Goal: Contribute content: Add original content to the website for others to see

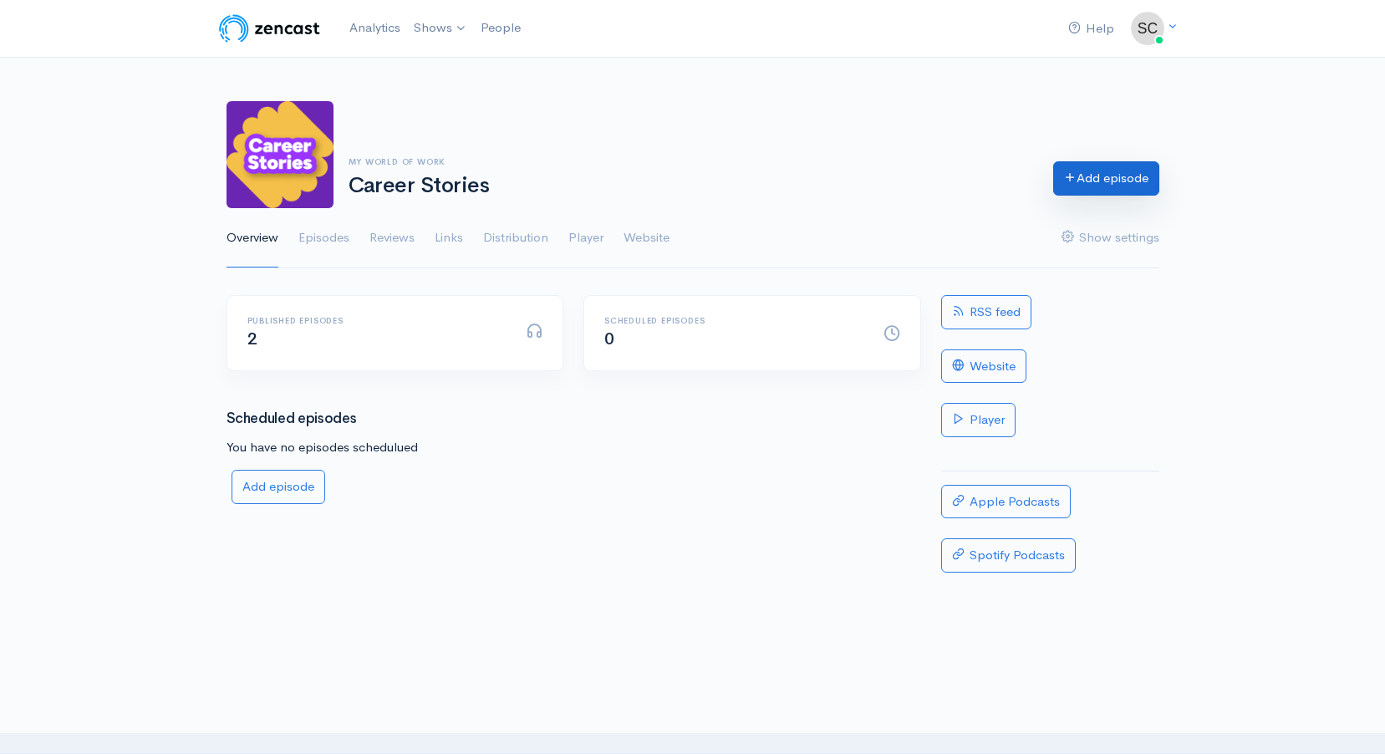
click at [1053, 187] on link "Add episode" at bounding box center [1106, 178] width 106 height 34
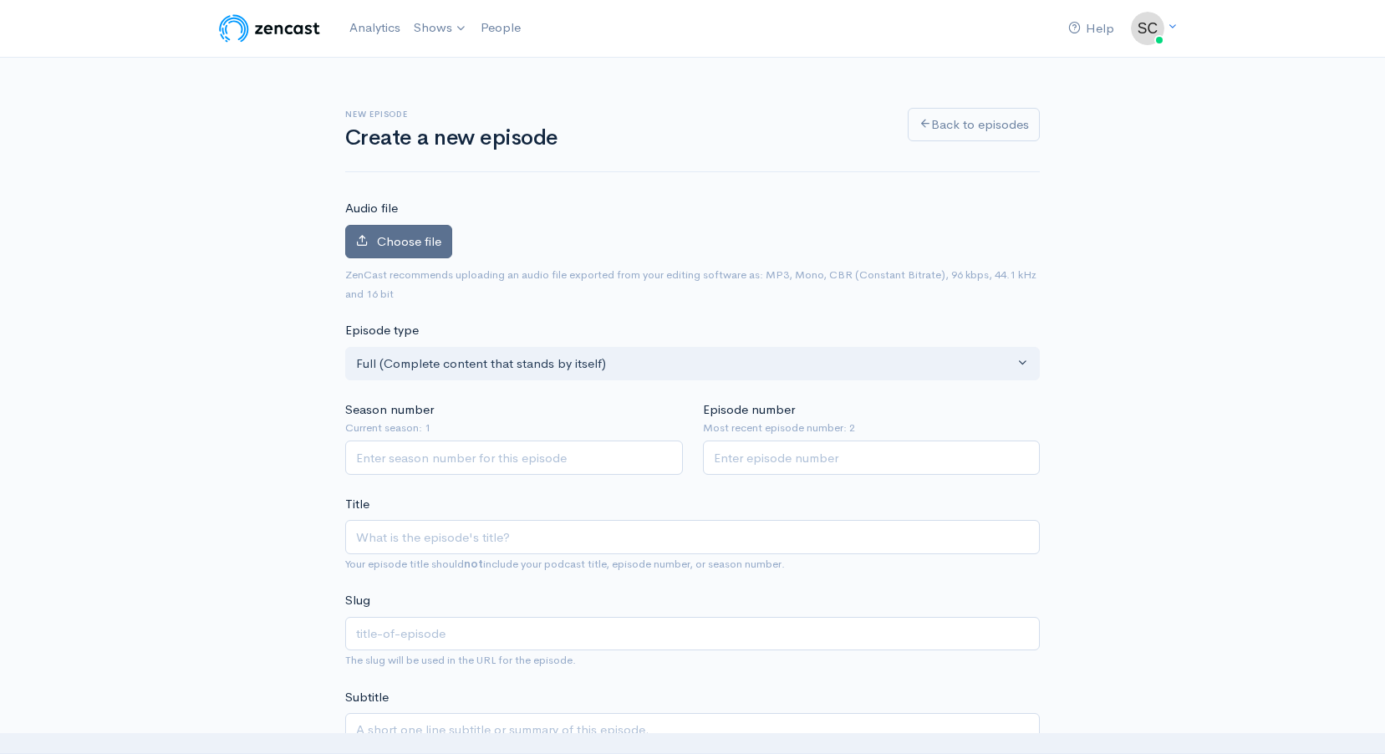
click at [435, 252] on label "Choose file" at bounding box center [398, 242] width 107 height 34
click at [0, 0] on input "Choose file" at bounding box center [0, 0] width 0 height 0
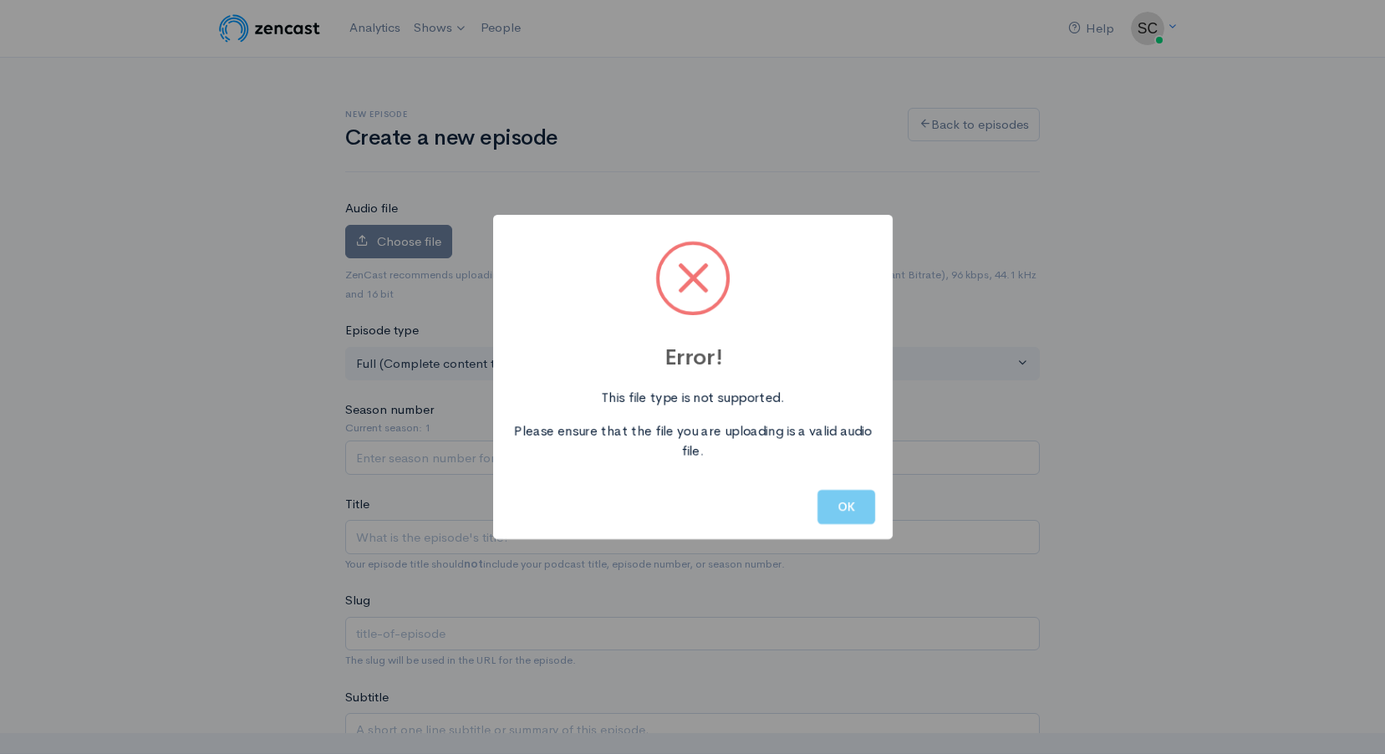
click at [832, 518] on button "OK" at bounding box center [846, 507] width 58 height 34
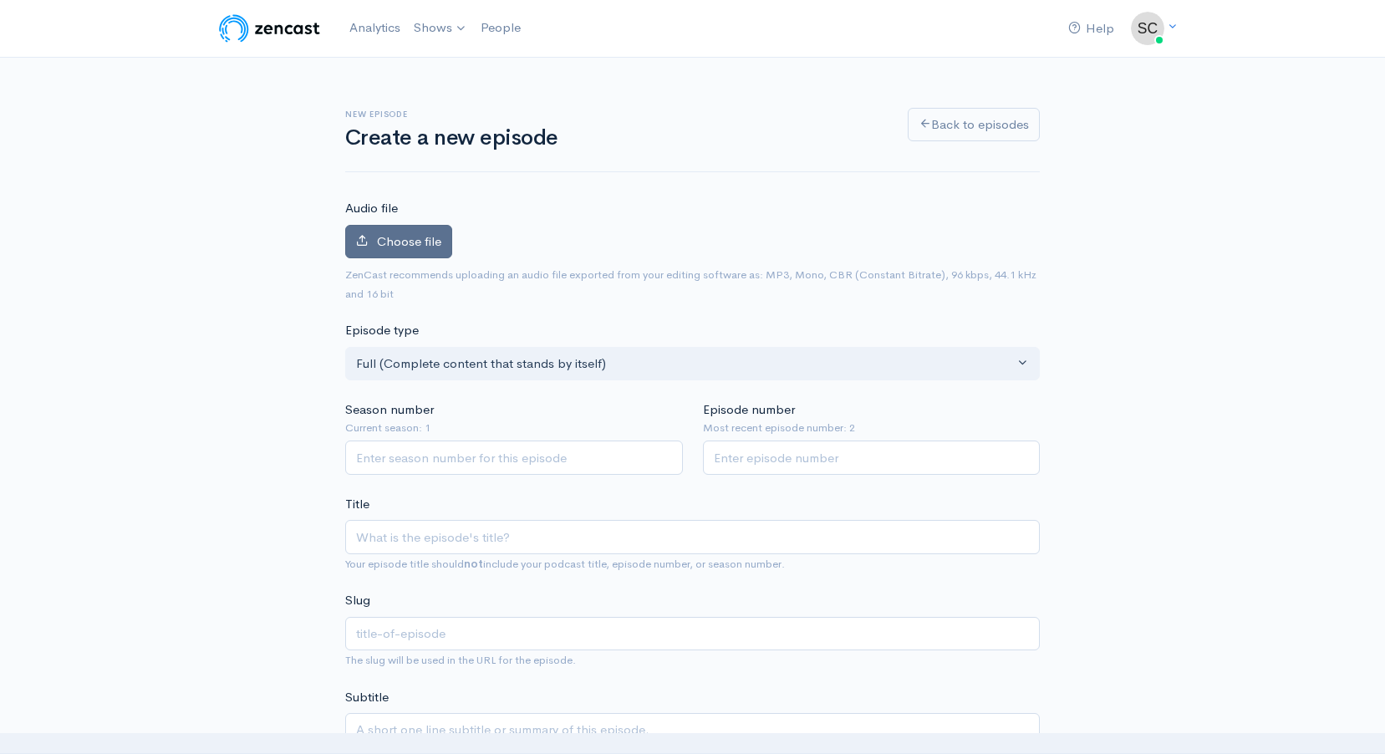
click at [435, 251] on label "Choose file" at bounding box center [398, 242] width 107 height 34
click at [0, 0] on input "Choose file" at bounding box center [0, 0] width 0 height 0
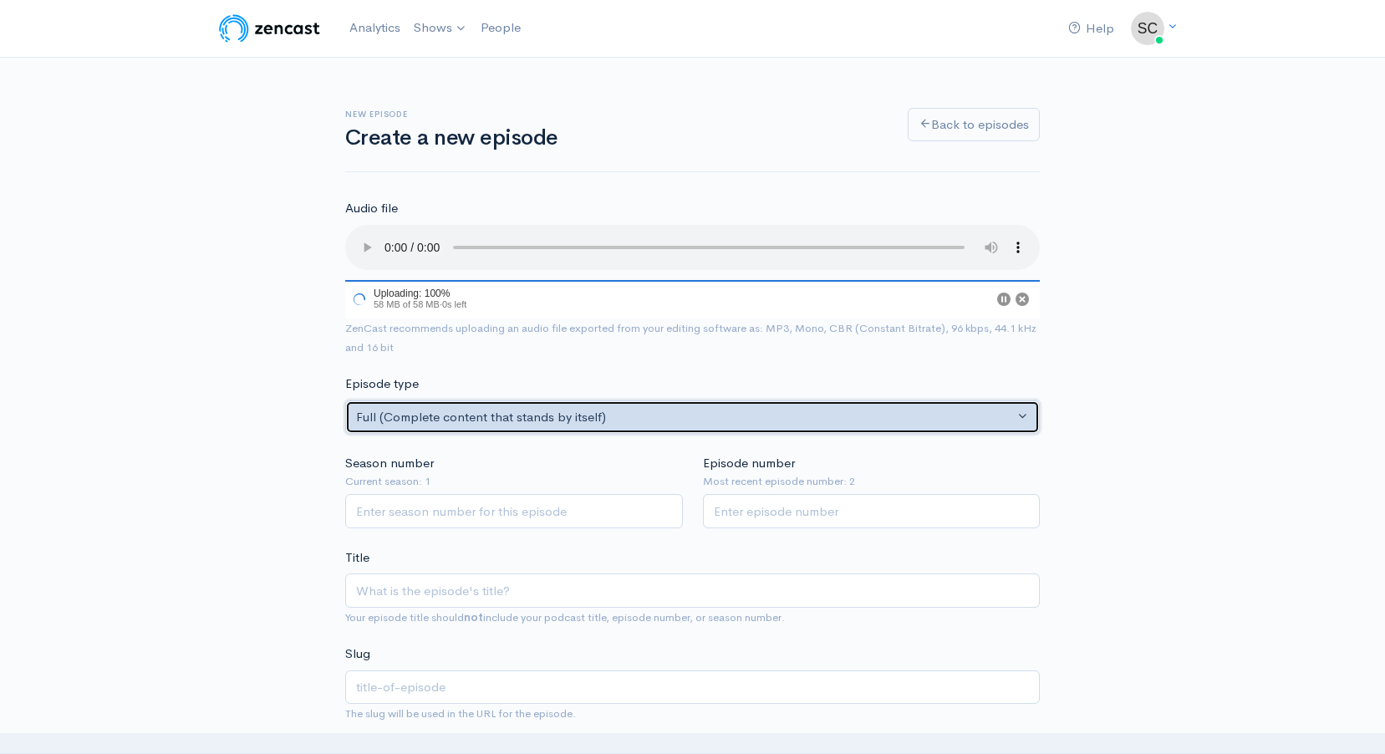
click at [672, 425] on div "Full (Complete content that stands by itself)" at bounding box center [685, 417] width 658 height 19
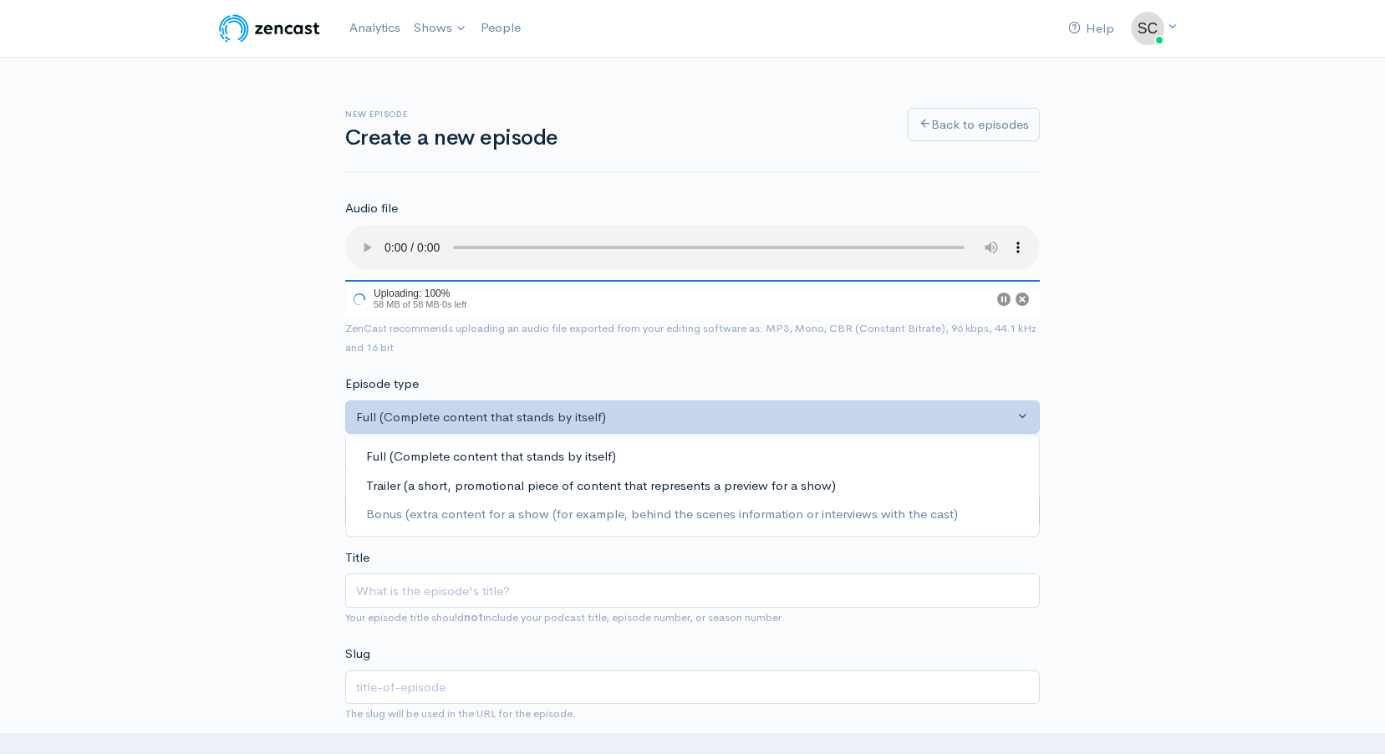
click at [518, 488] on span "Trailer (a short, promotional piece of content that represents a preview for a …" at bounding box center [601, 485] width 470 height 19
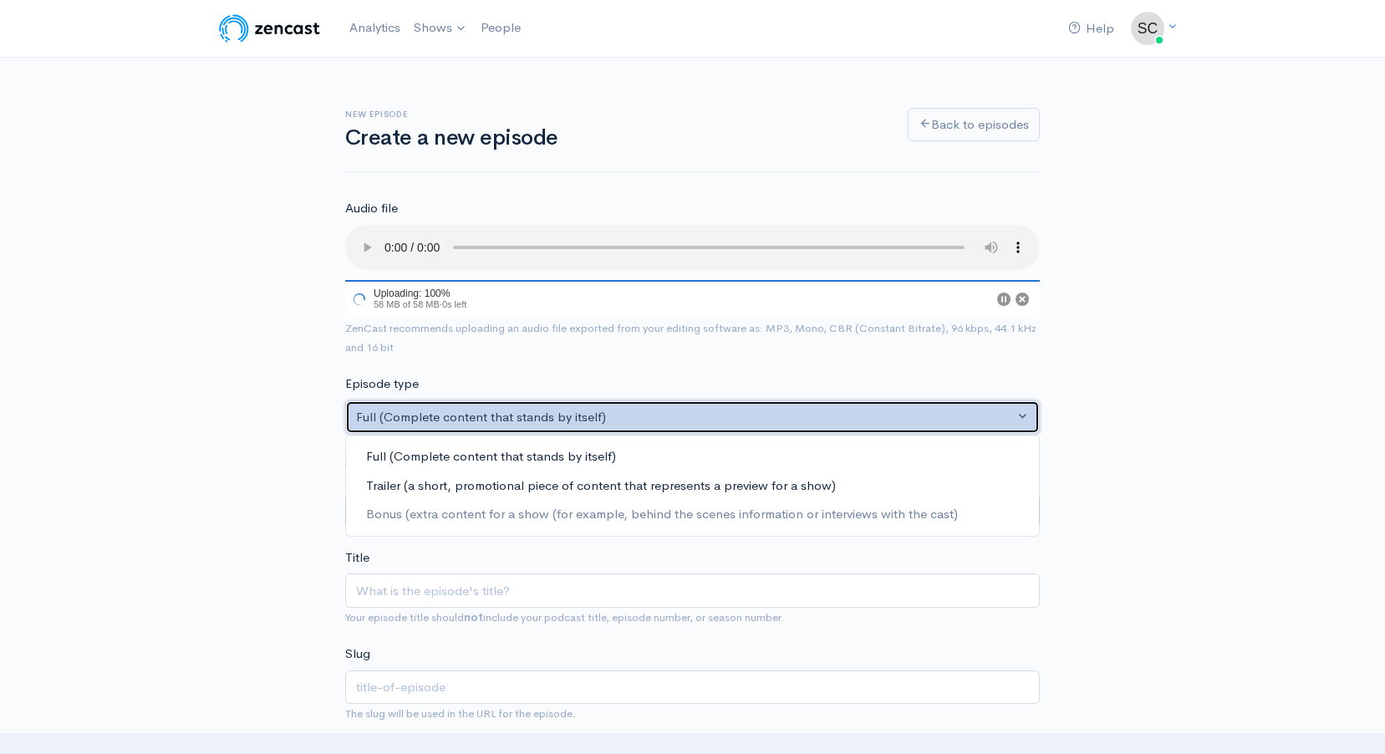
select select "trailer"
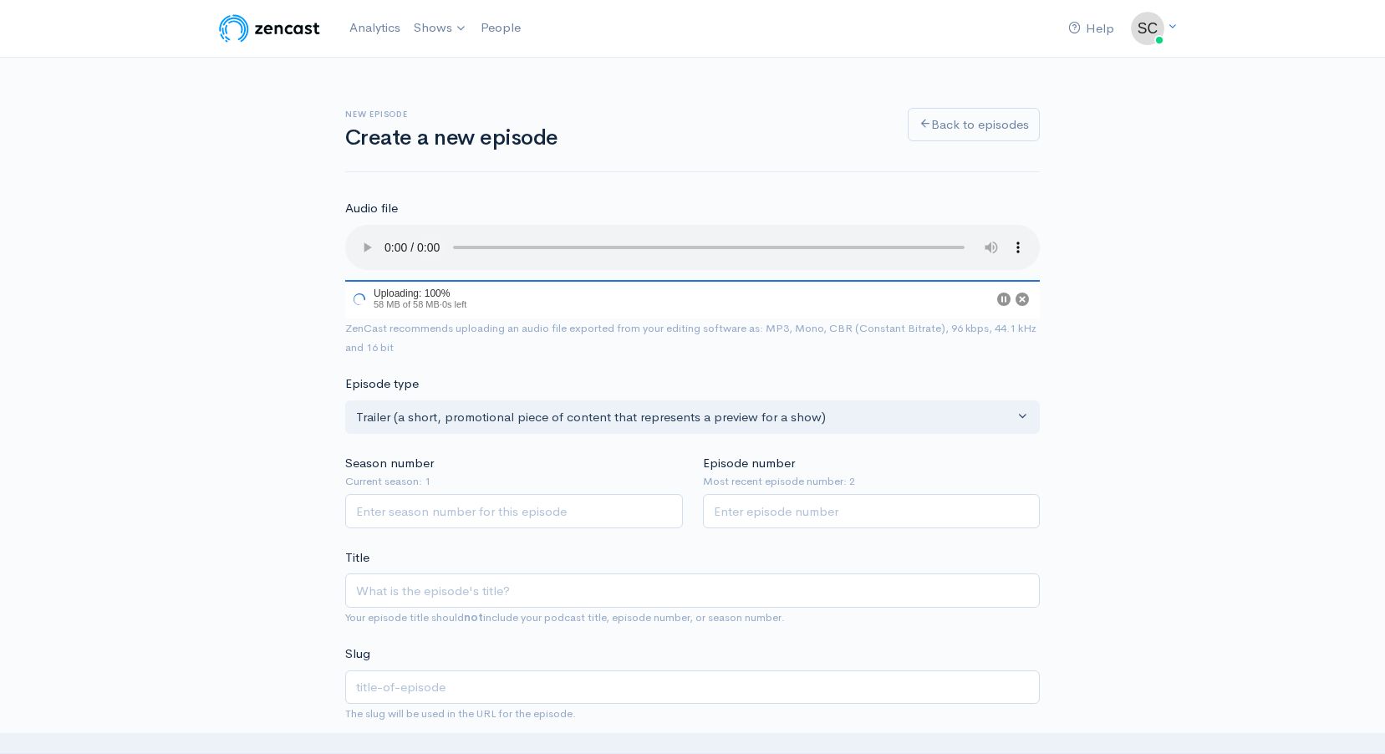
click at [476, 511] on input "Season number" at bounding box center [514, 511] width 338 height 34
type input "1"
click at [779, 508] on input "Episode number" at bounding box center [872, 511] width 338 height 34
type input "3"
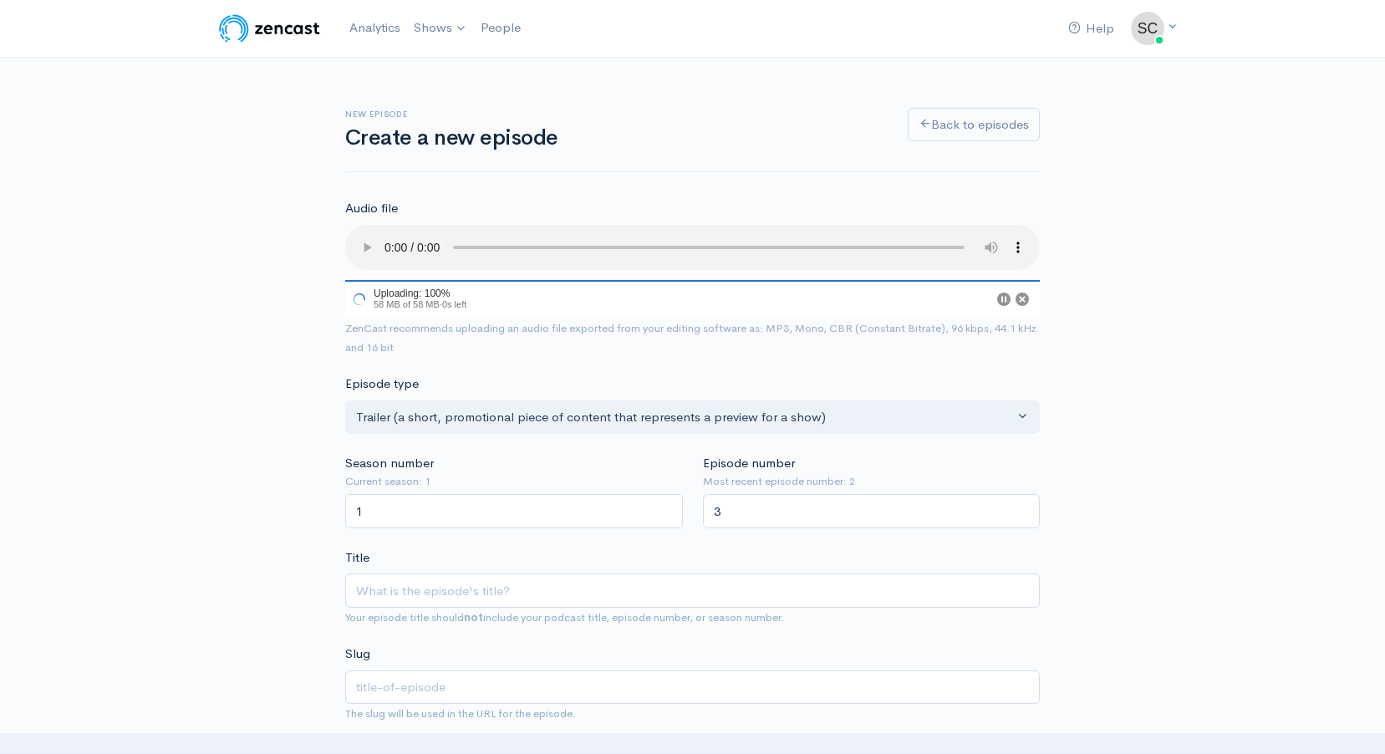
click at [851, 550] on div "Title Your episode title should not include your podcast title, episode number,…" at bounding box center [692, 587] width 694 height 79
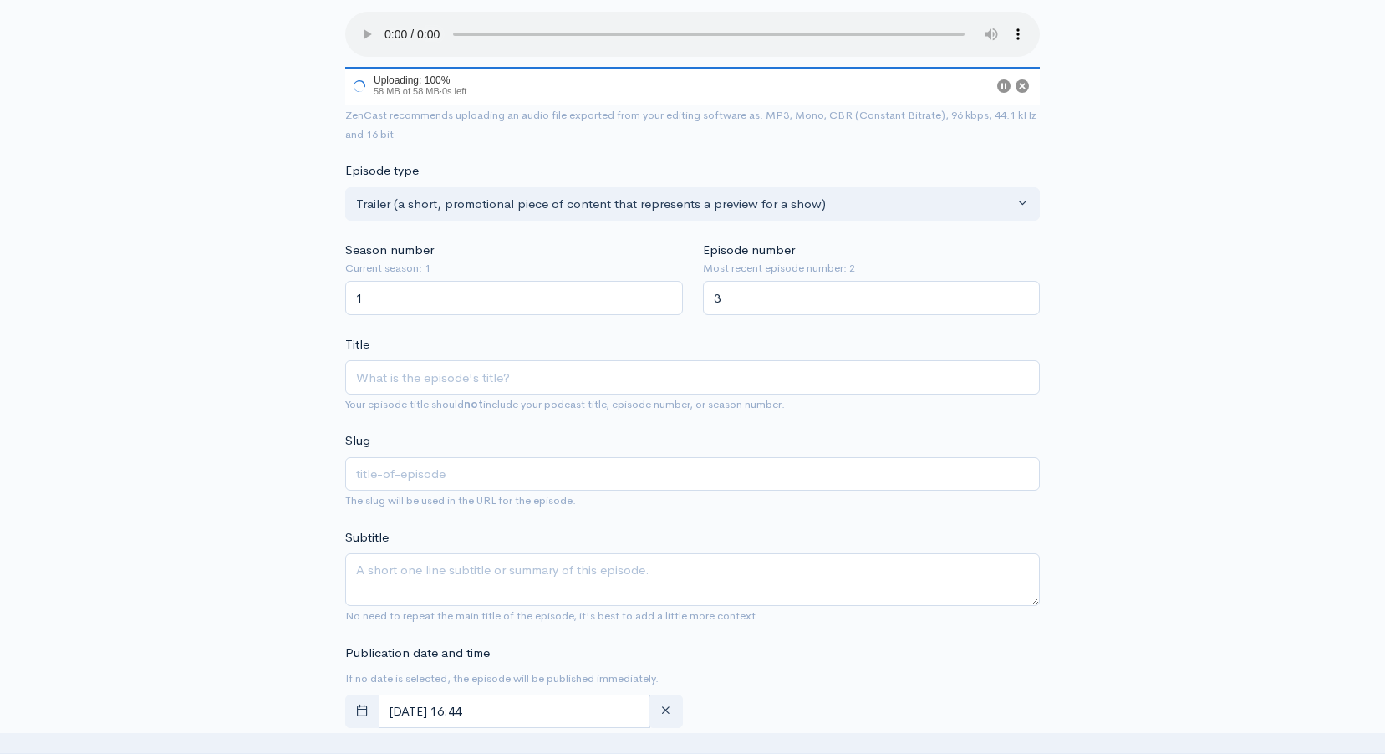
scroll to position [251, 0]
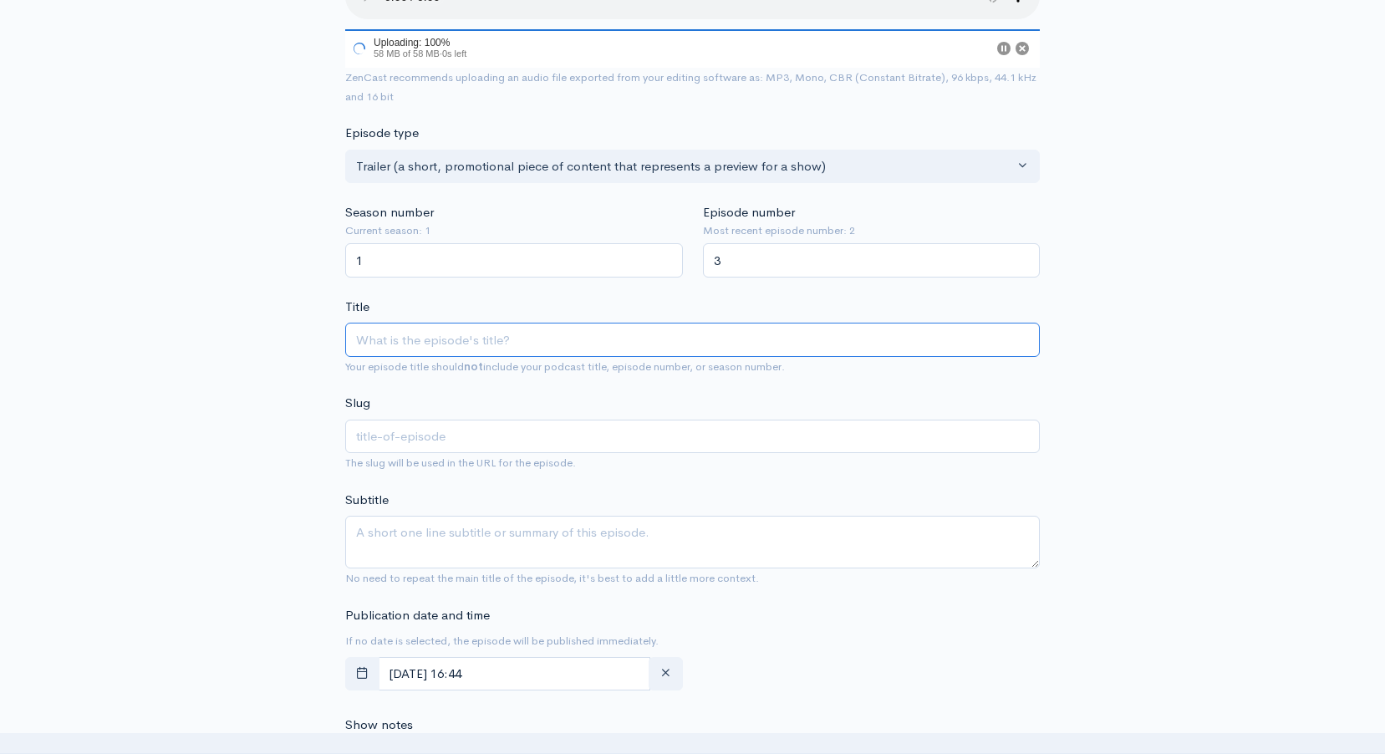
click at [530, 343] on input "Title" at bounding box center [692, 340] width 694 height 34
type input "[PERSON_NAME] aka Less Waste [PERSON_NAME] (Trailer)"
type input "laura-young-aka-less-waste-laura-trailer"
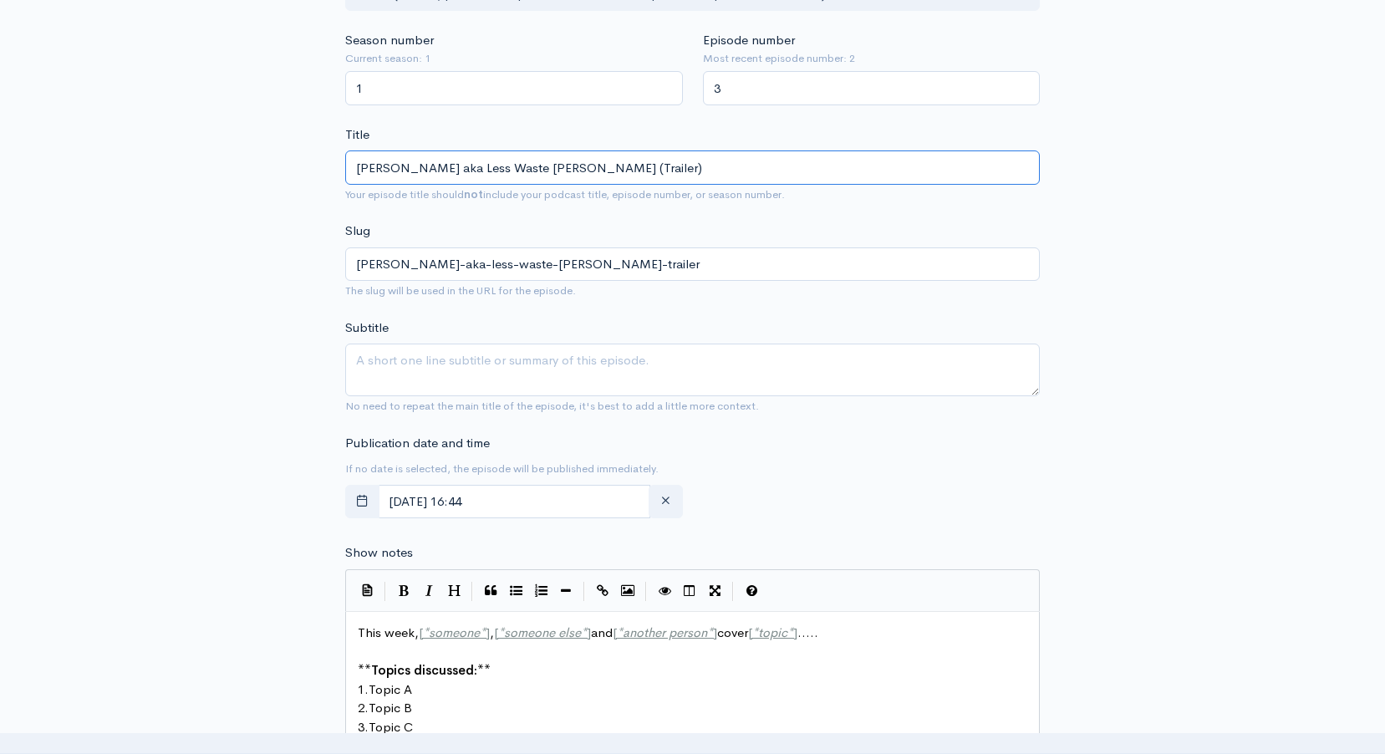
scroll to position [268, 0]
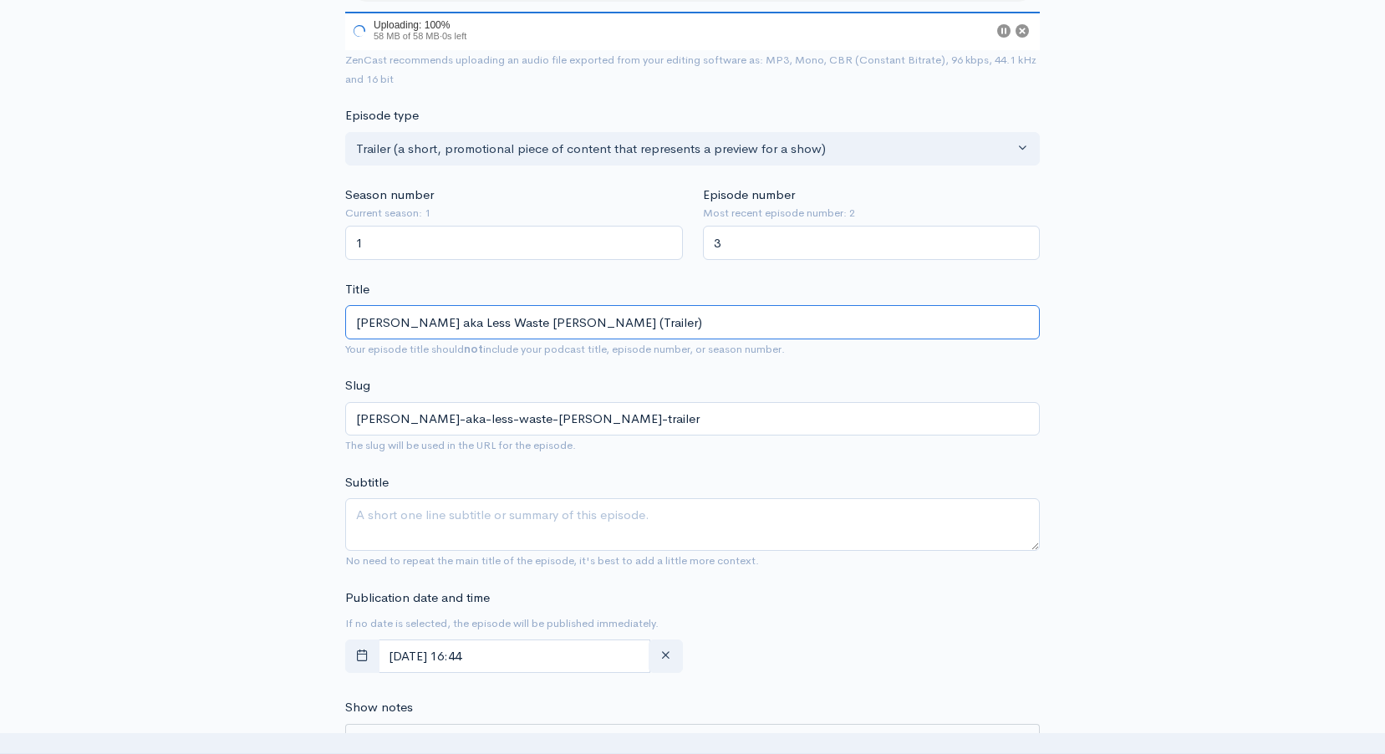
click at [592, 335] on input "[PERSON_NAME] aka Less Waste [PERSON_NAME] (Trailer)" at bounding box center [692, 322] width 694 height 34
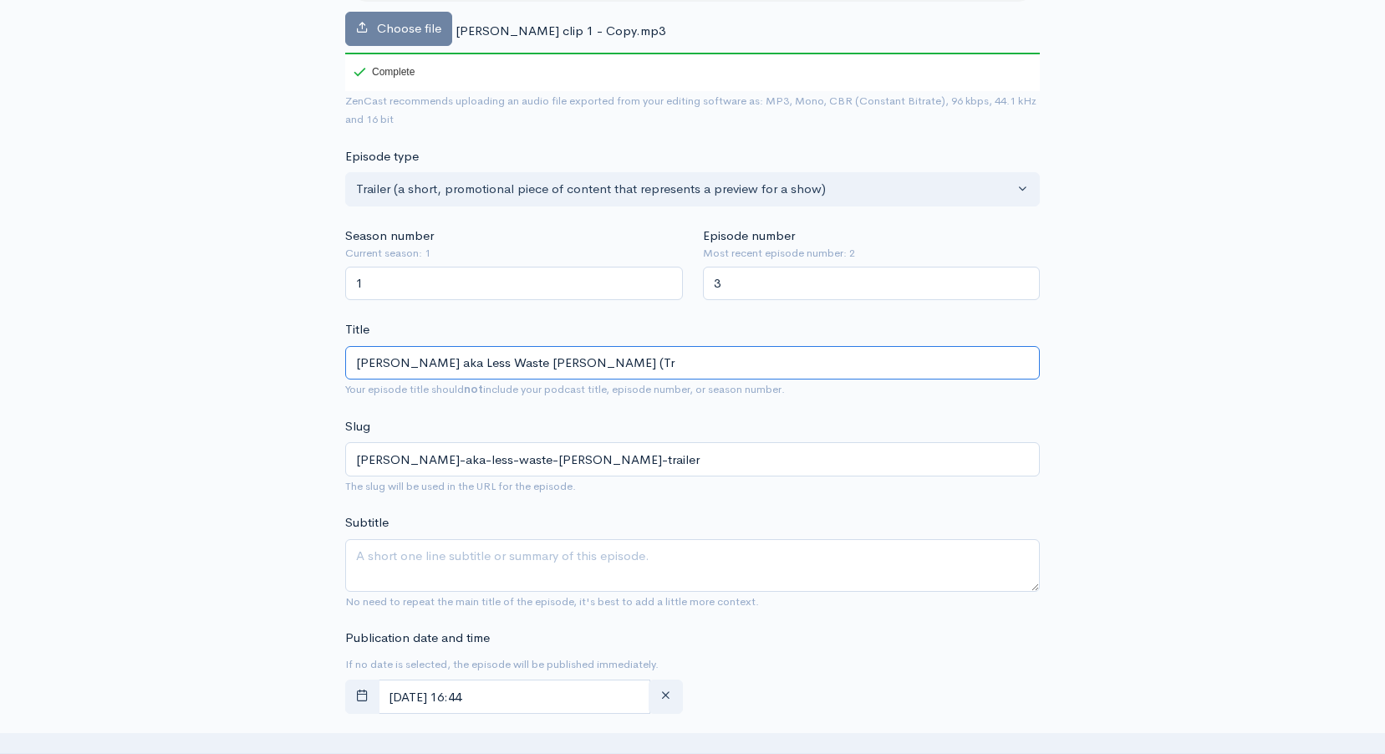
type input "Laura Young aka Less Waste Laura (T"
type input "laura-young-aka-less-waste-laura-t"
type input "L"
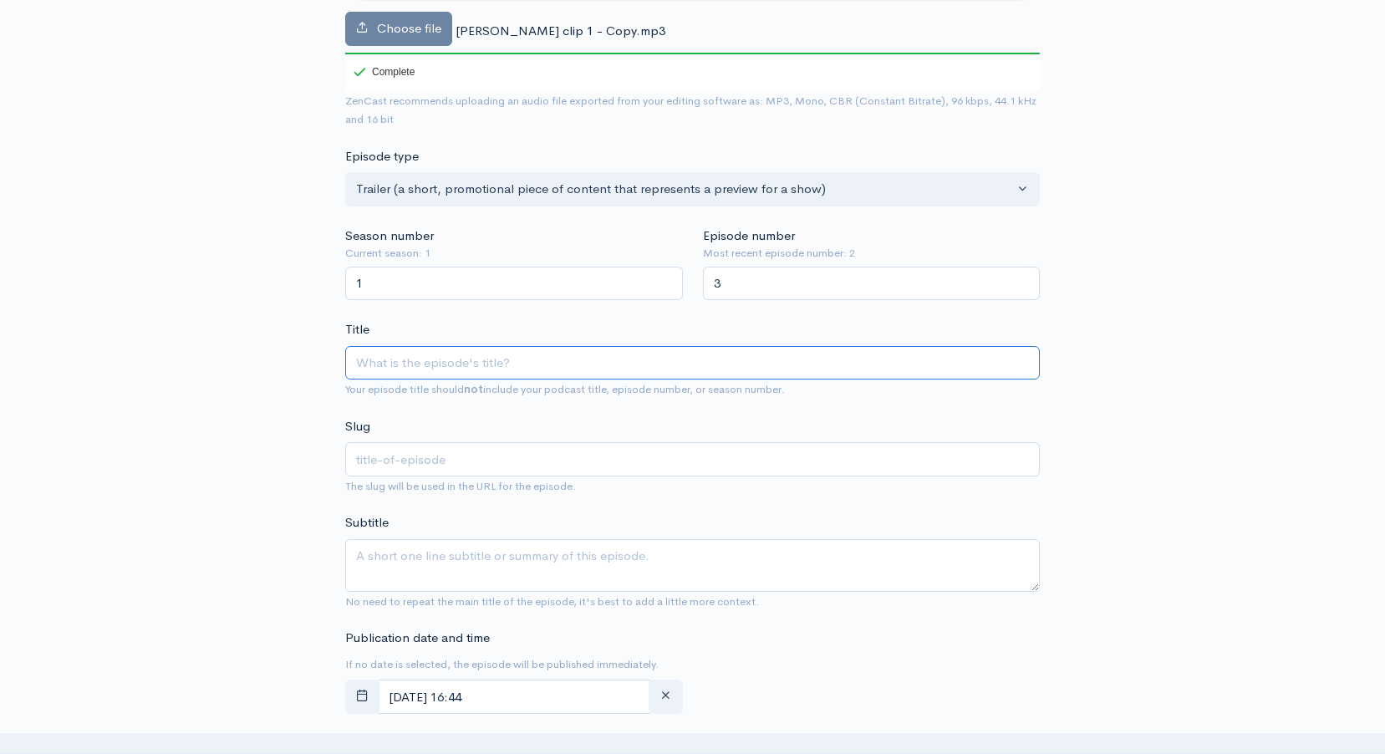
type input "B"
type input "b"
type input "Bri"
type input "bri"
type input "Brit"
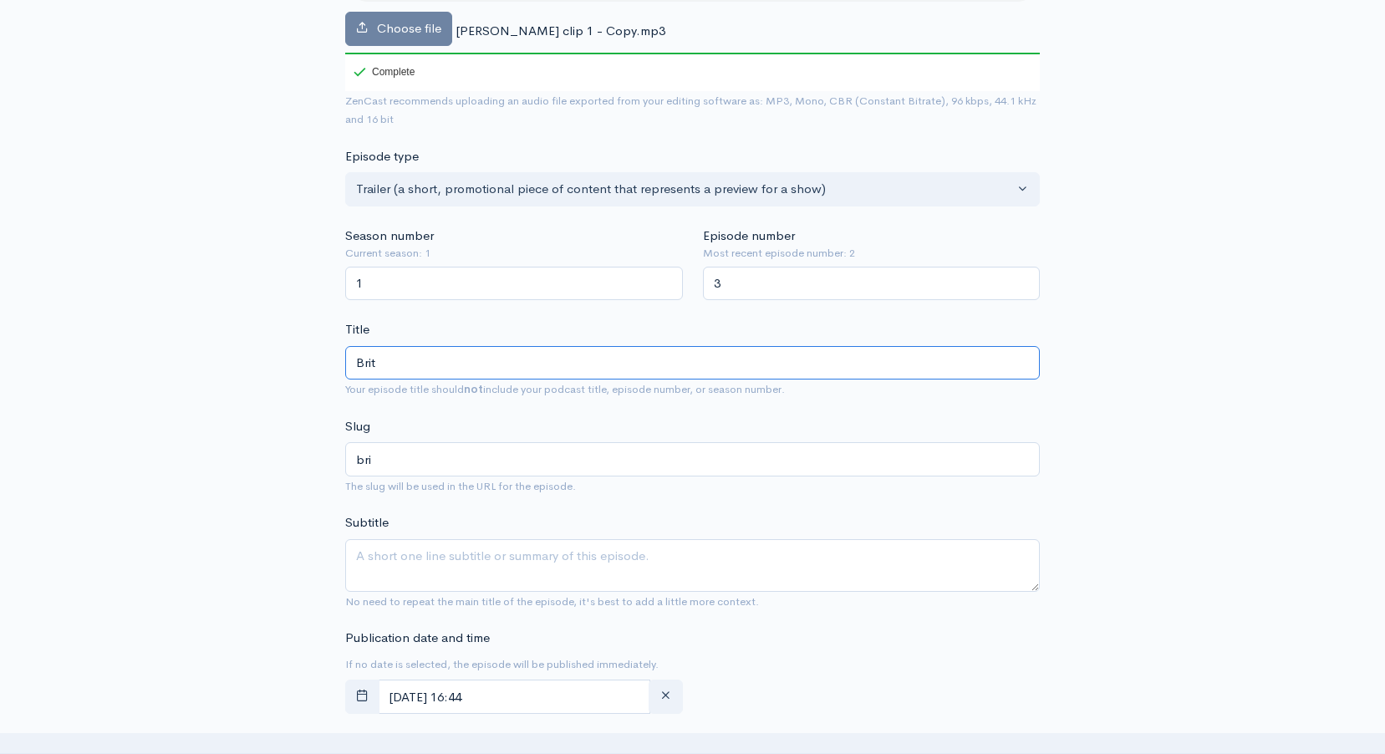
type input "brit"
type input "Brittn"
type input "brittn"
type input "Brittne"
type input "brittne"
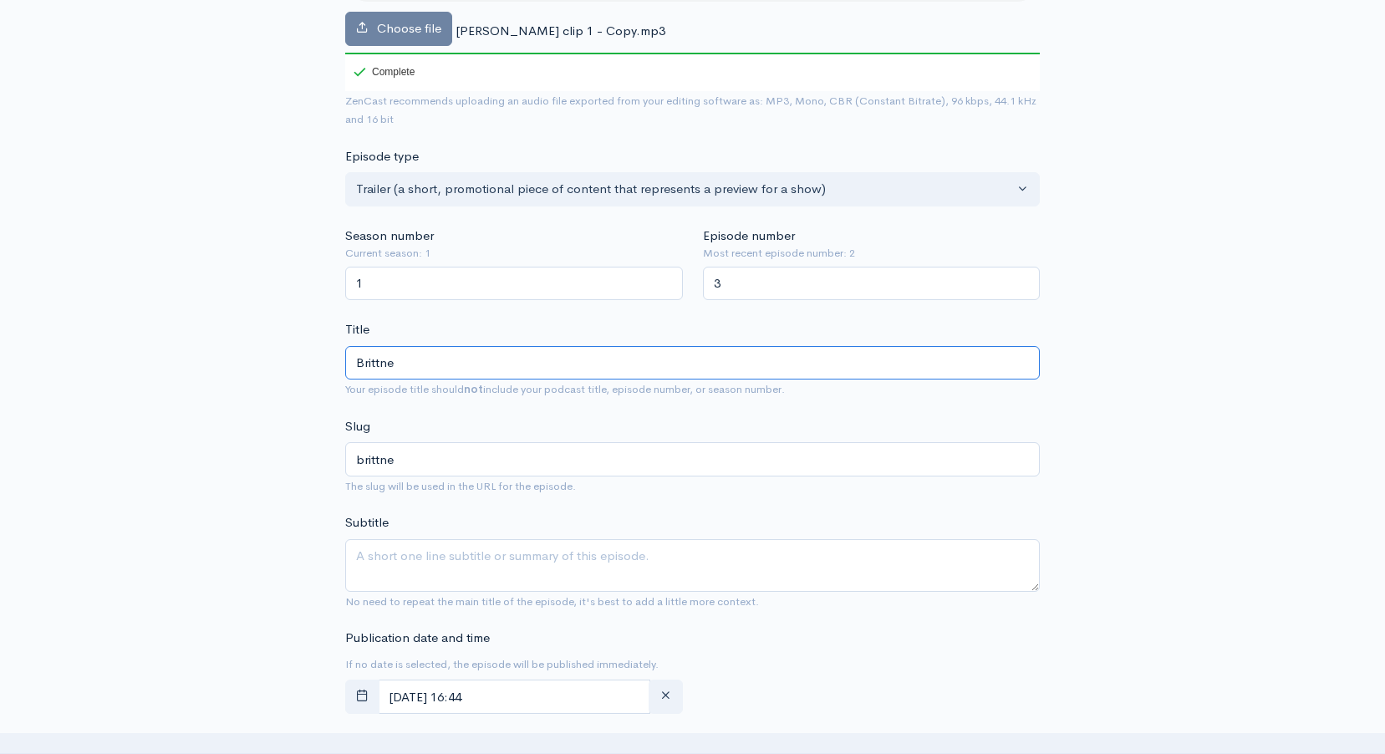
type input "Brittney"
type input "brittney"
type input "Brittney G"
type input "brittney-g"
type input "Brittney Gi"
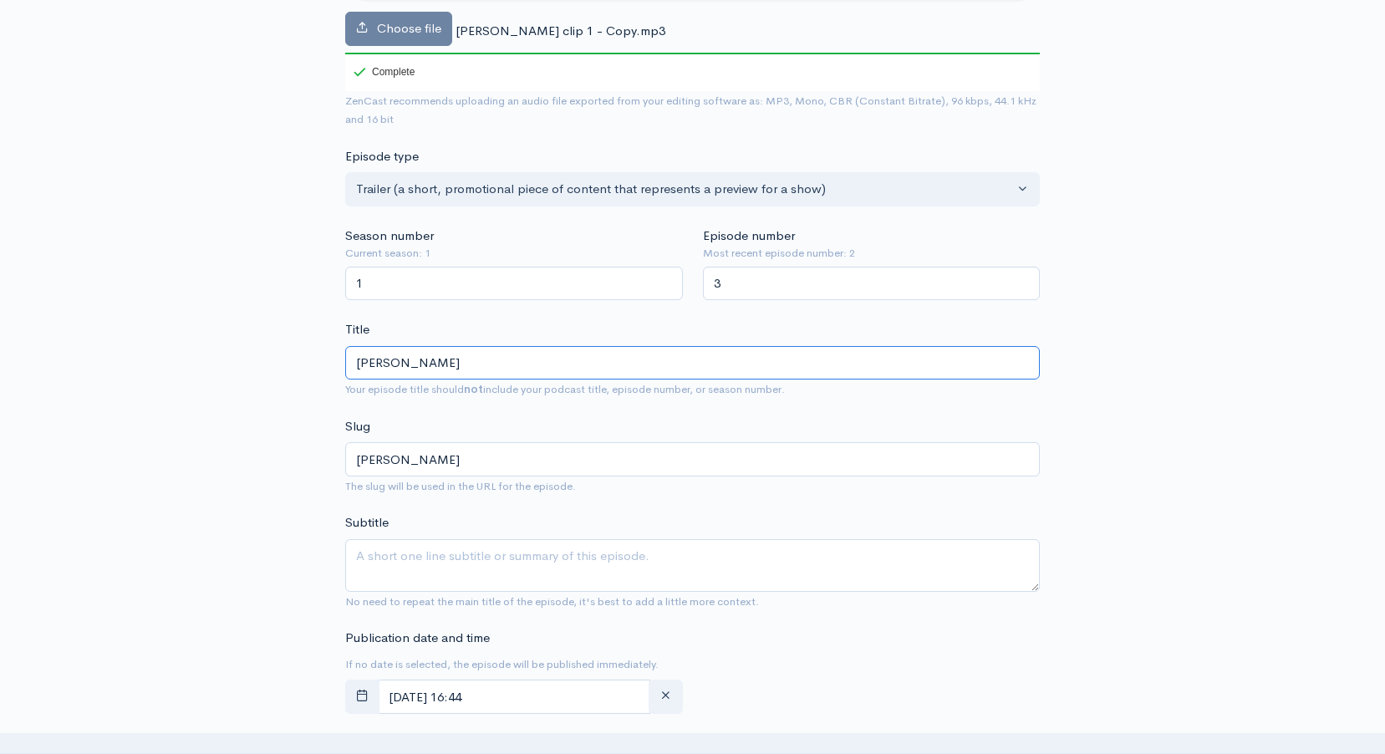
type input "brittney-gi"
type input "Brittney Gil"
type input "brittney-gil"
type input "Brittney Gill"
type input "brittney-gill"
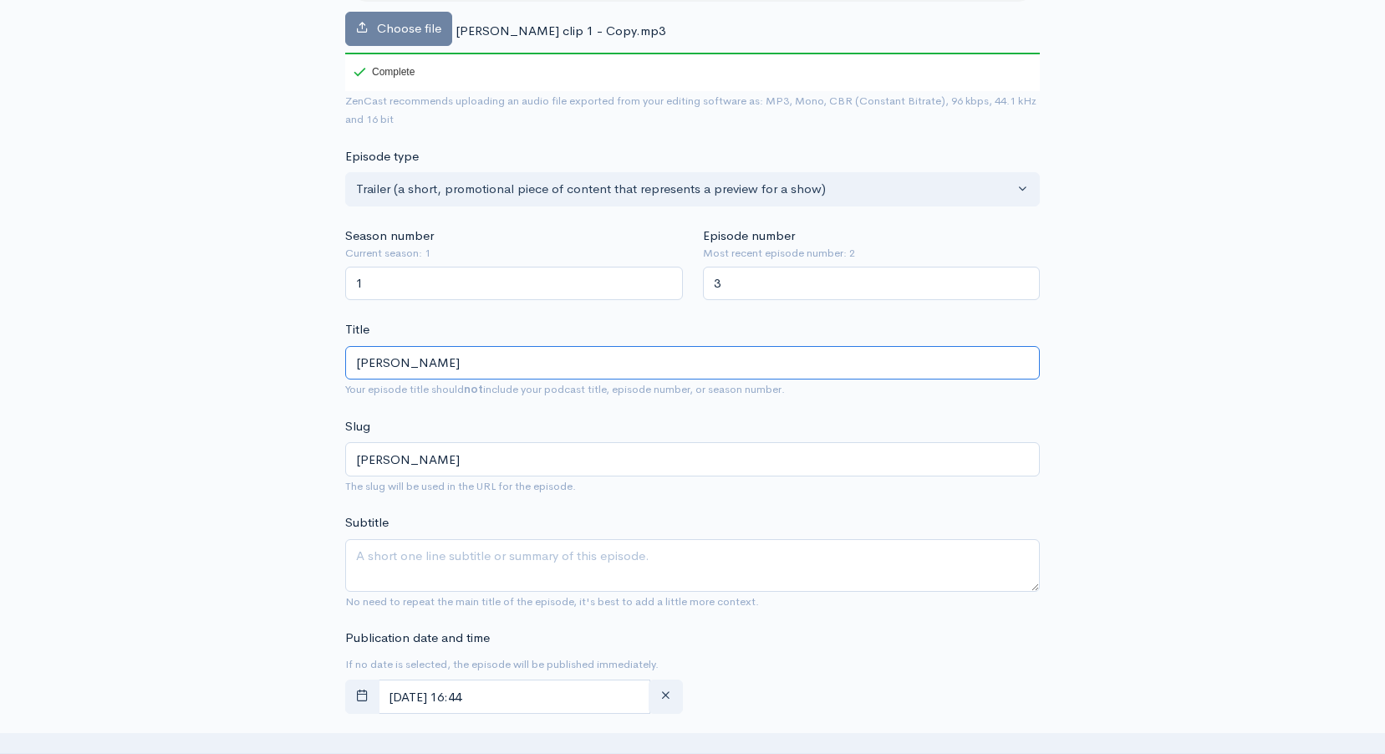
type input "Brittney Gill f"
type input "brittney-gill-f"
type input "Brittney Gill fro"
type input "brittney-gill-fro"
type input "Brittney Gill from"
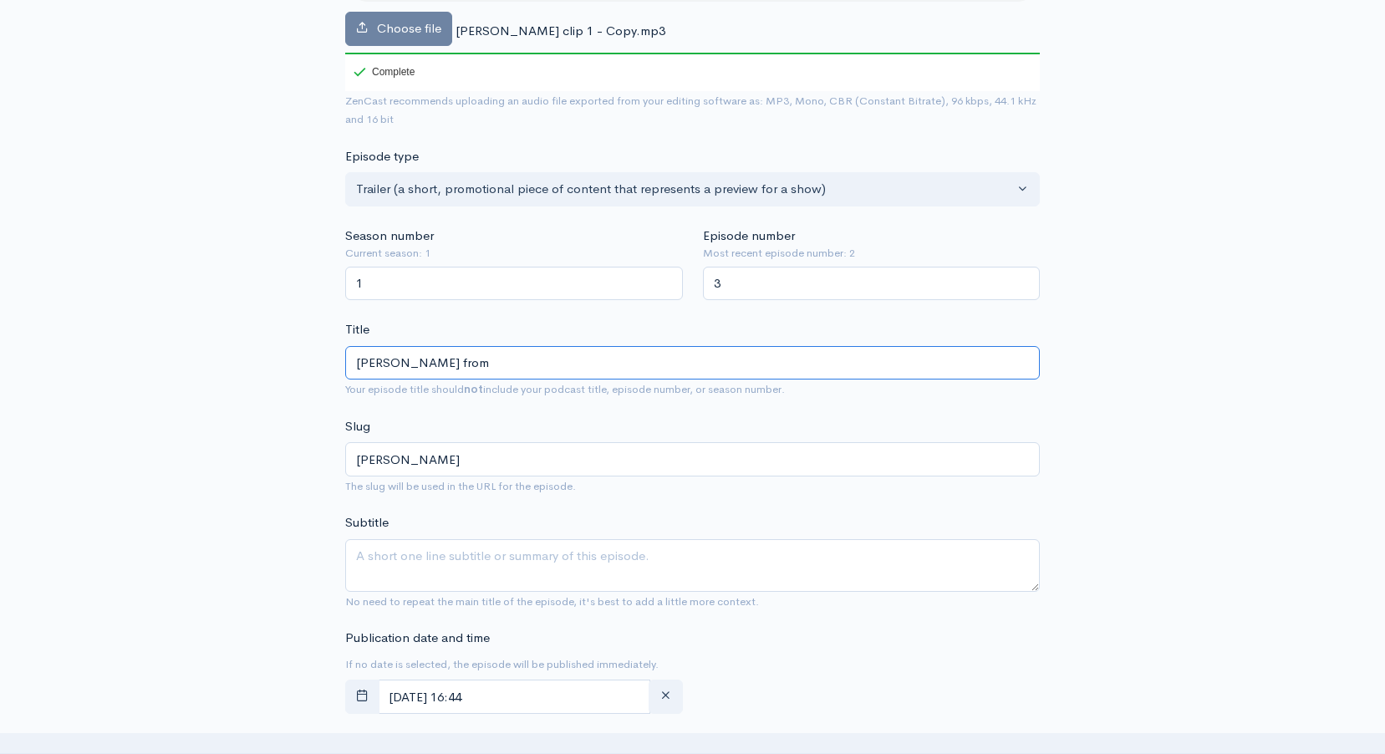
type input "brittney-gill-from"
type input "Brittney Gill from A"
type input "brittney-gill-from-a"
type input "Brittney Gill from"
type input "brittney-gill-from"
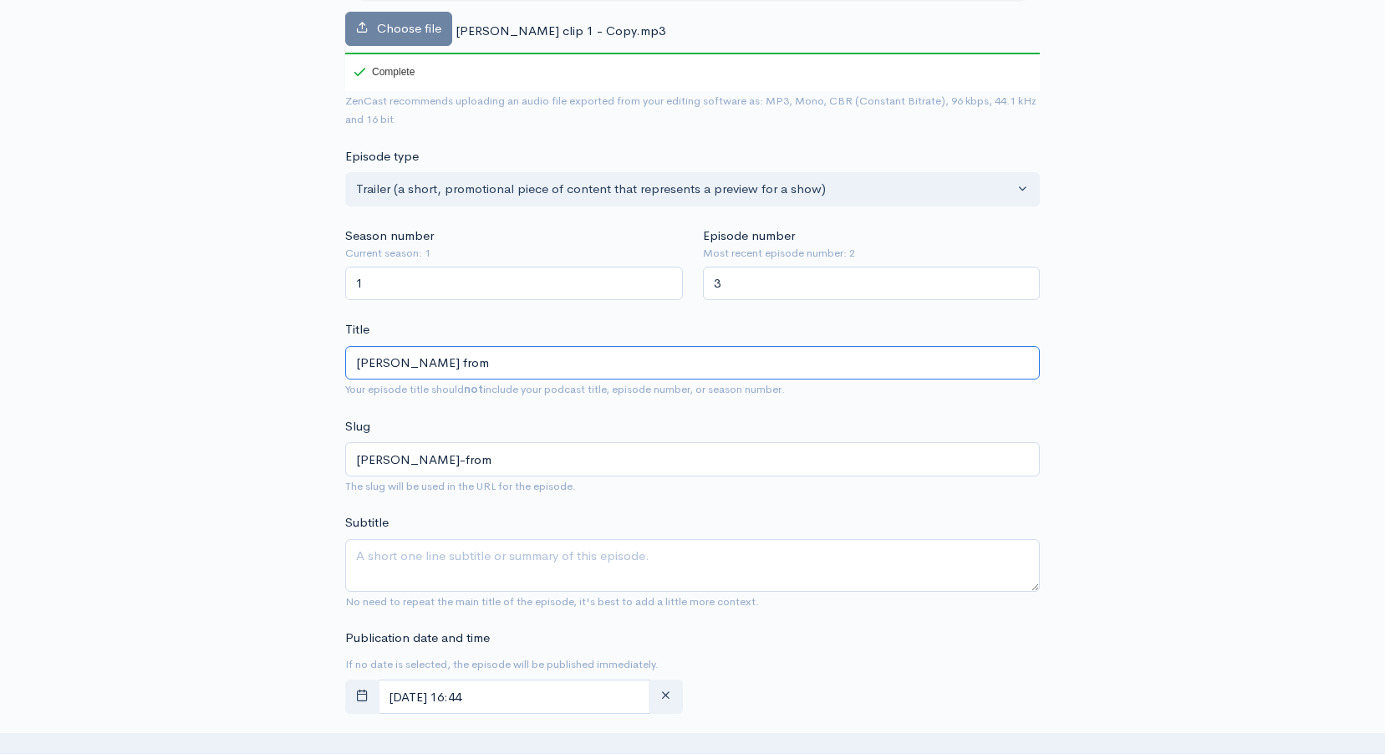
type input "Brittney Gill from E"
type input "brittney-gill-from-e"
type input "Brittney Gill from Ed"
type input "brittney-gill-from-ed"
type input "Brittney Gill from Edin"
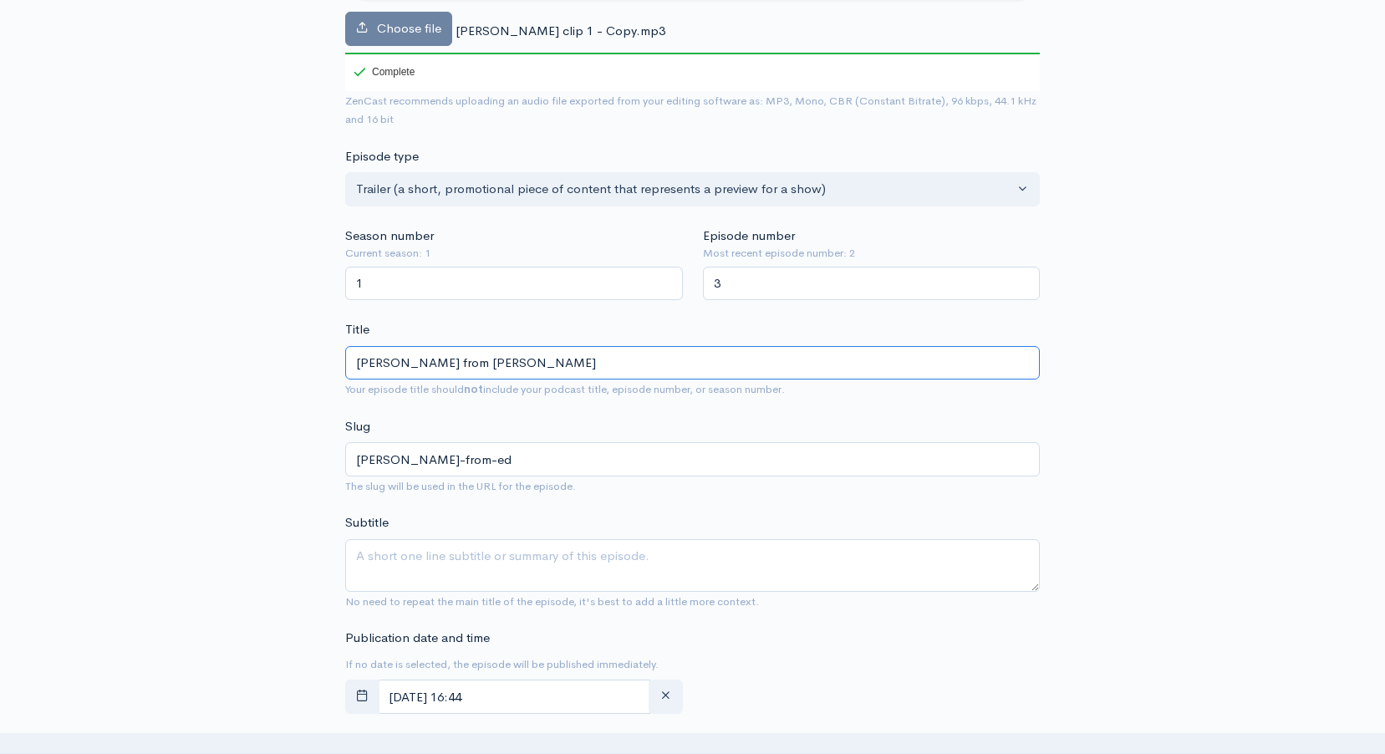
type input "brittney-gill-from-edin"
type input "Brittney Gill from Edinbu"
type input "brittney-gill-from-edinbu"
type input "Brittney Gill from Edinburg"
type input "brittney-gill-from-edinbur"
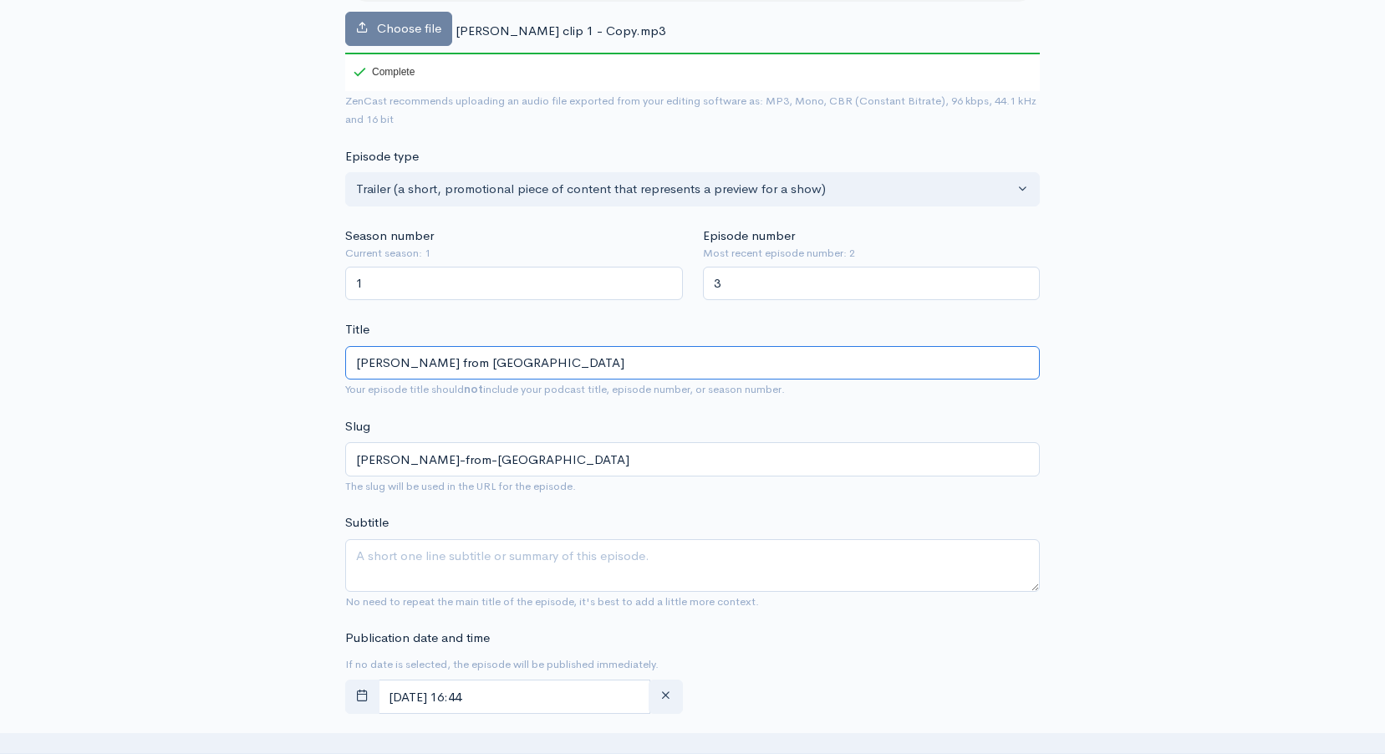
type input "Brittney Gill from Edinburgh"
type input "brittney-gill-from-edinburgh"
type input "Brittney Gill from Edinburgh Z"
type input "brittney-gill-from-edinburgh-z"
type input "Brittney Gill from Edinburgh Zo"
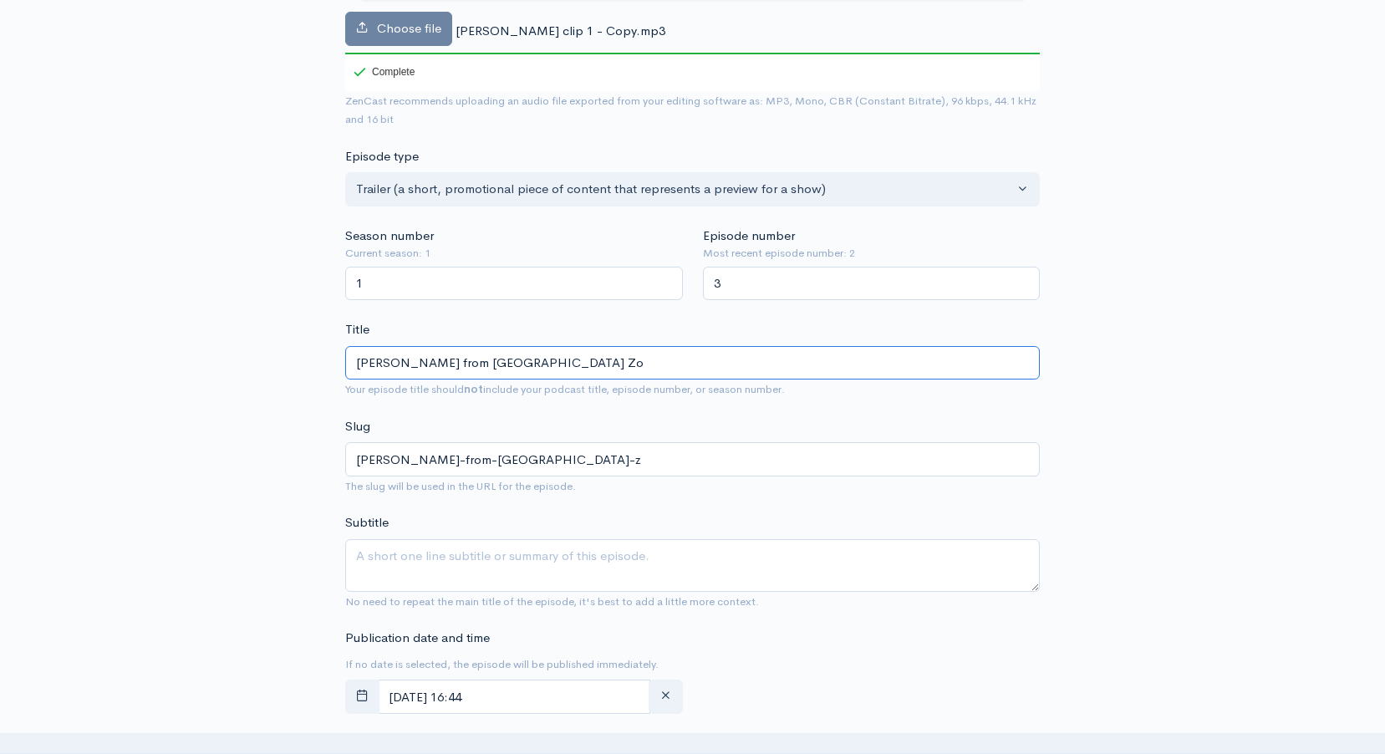
type input "brittney-gill-from-edinburgh-zo"
type input "[PERSON_NAME] from [GEOGRAPHIC_DATA]"
type input "brittney-gill-from-edinburgh-zoo"
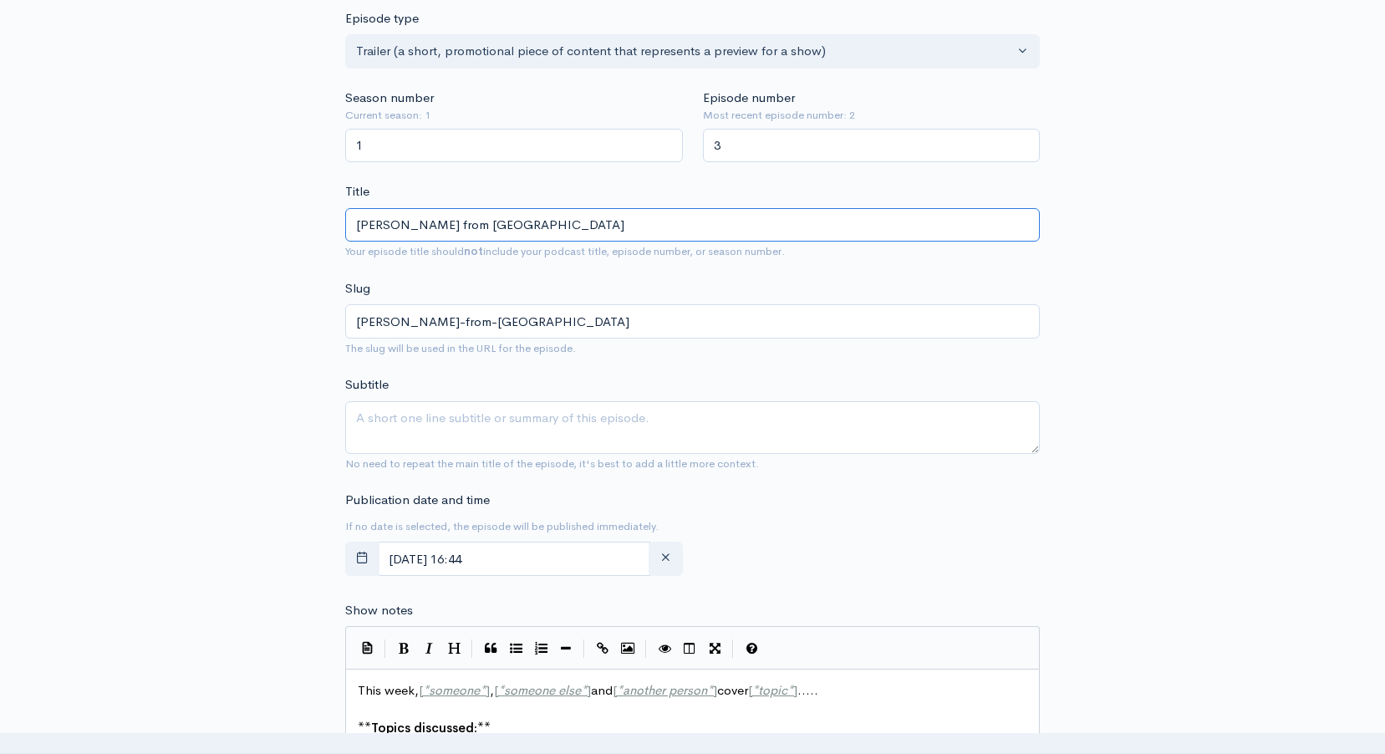
scroll to position [435, 0]
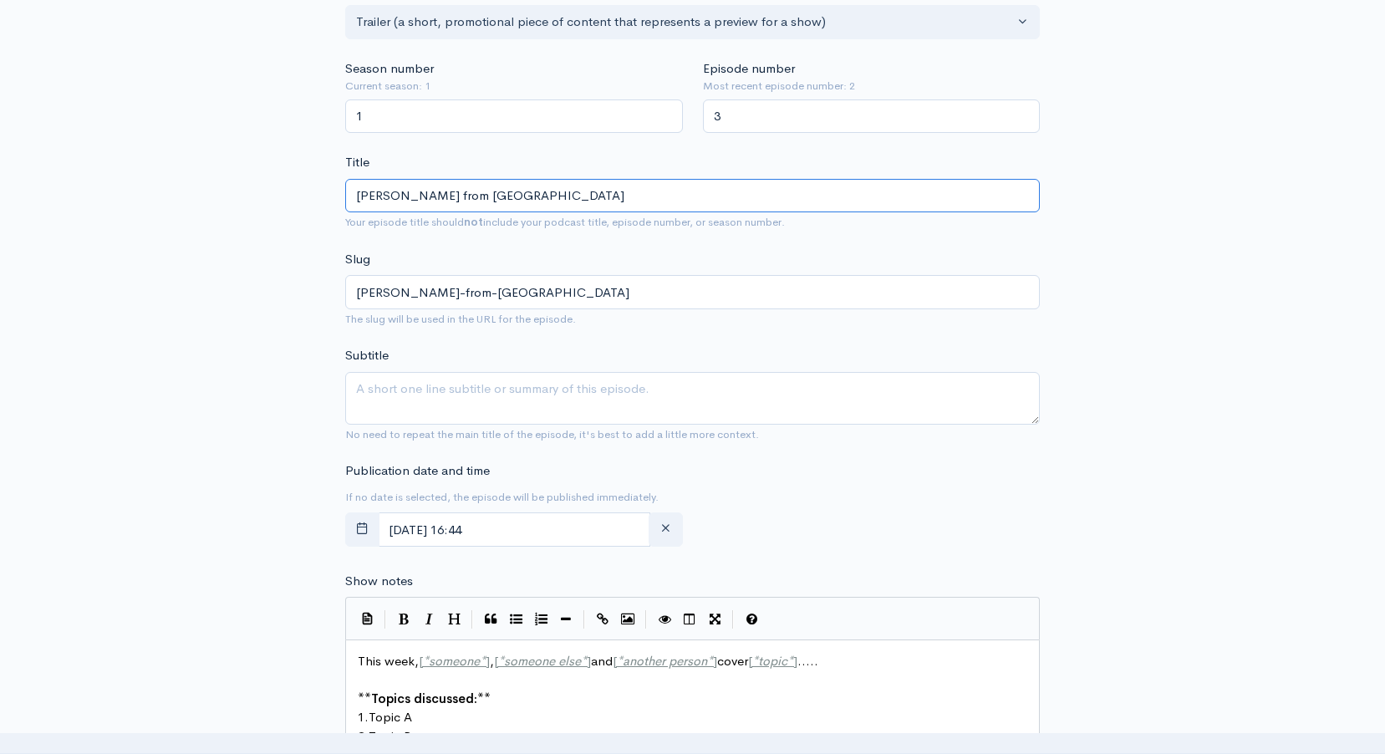
type input "[PERSON_NAME] from [GEOGRAPHIC_DATA]"
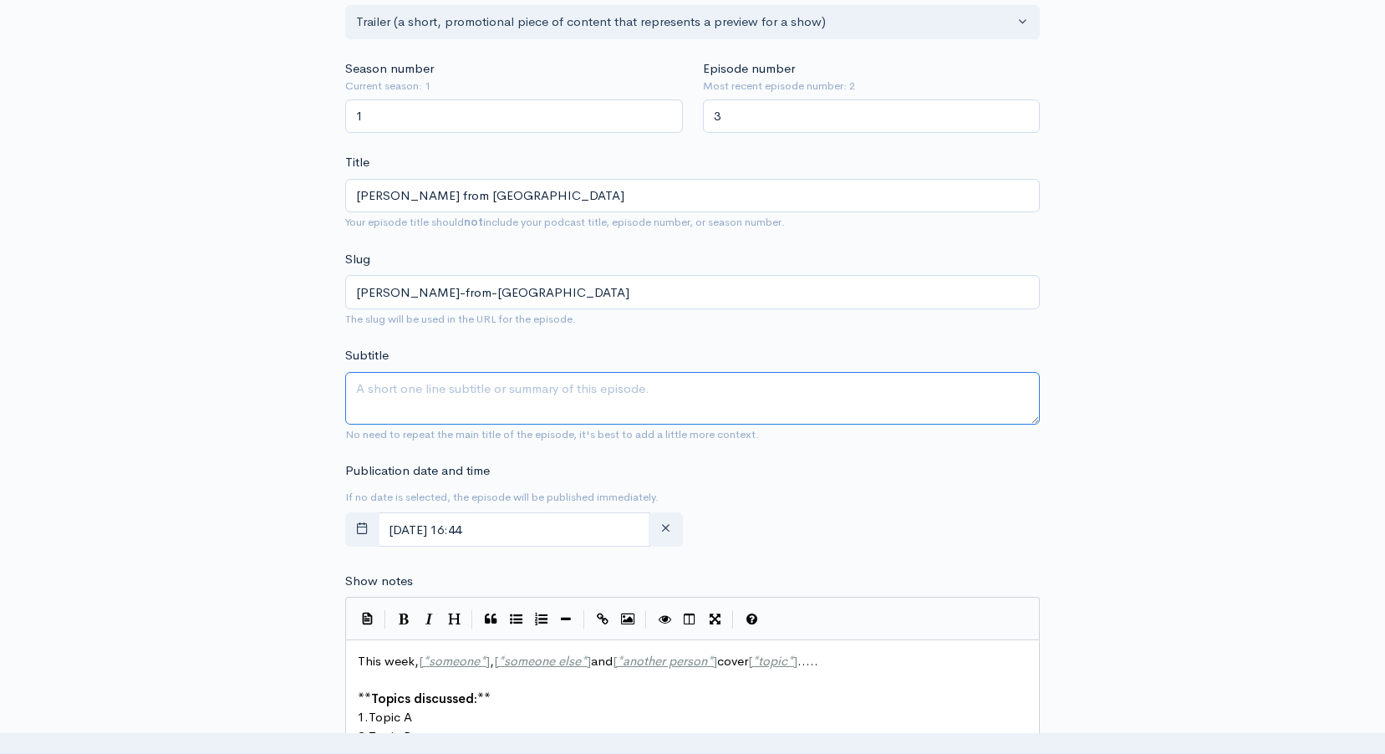
click at [522, 394] on textarea "Subtitle" at bounding box center [692, 398] width 694 height 53
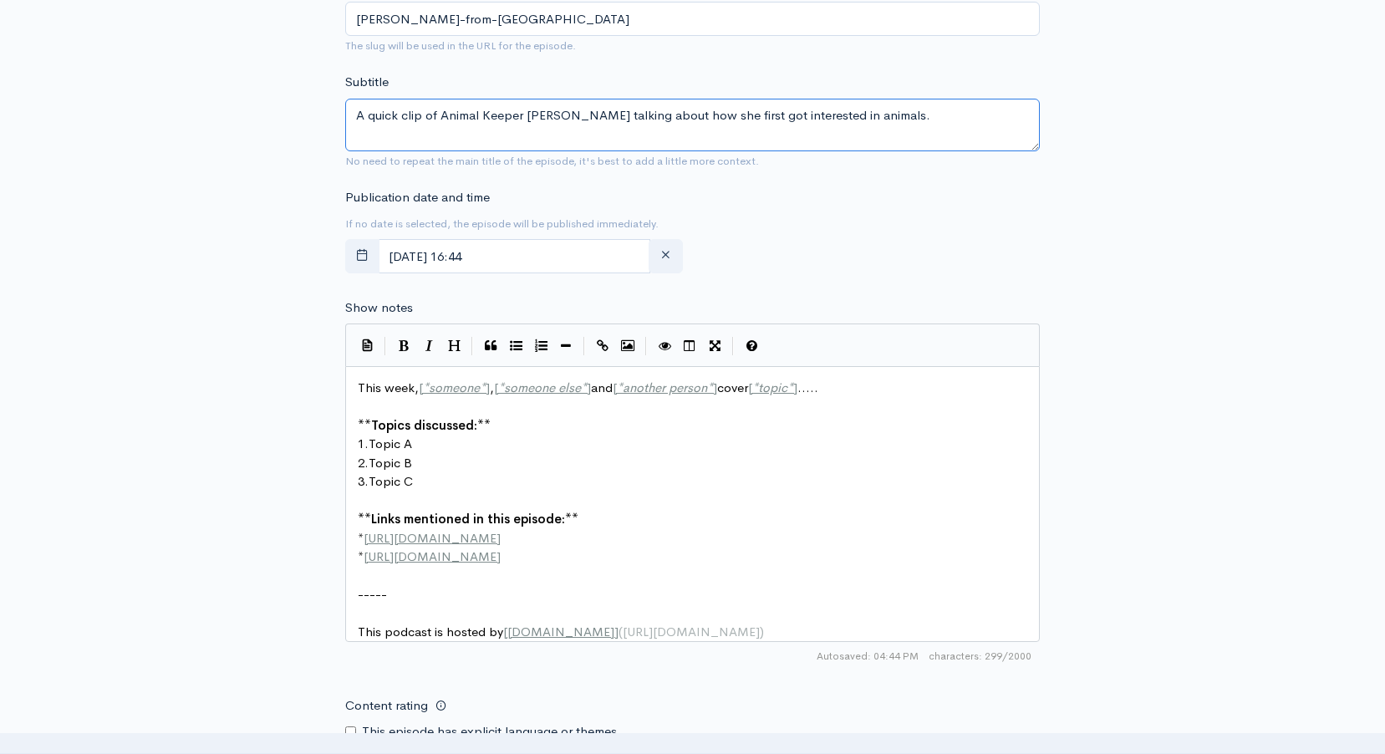
scroll to position [686, 0]
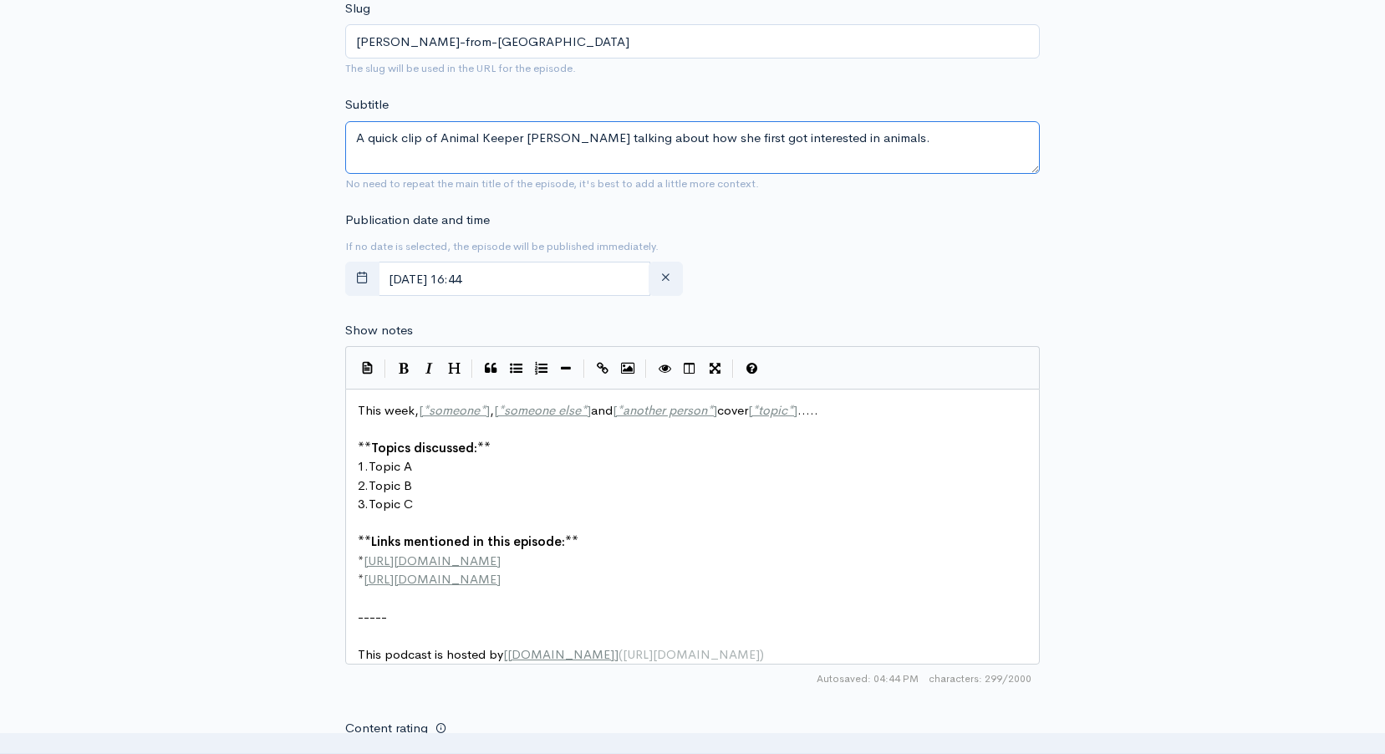
type textarea "A quick clip of Animal Keeper Brittney talking about how she first got interest…"
click at [413, 408] on span "This week, [ * someone * ] , [ * someone else * ] and [ * another person * ] co…" at bounding box center [588, 410] width 460 height 16
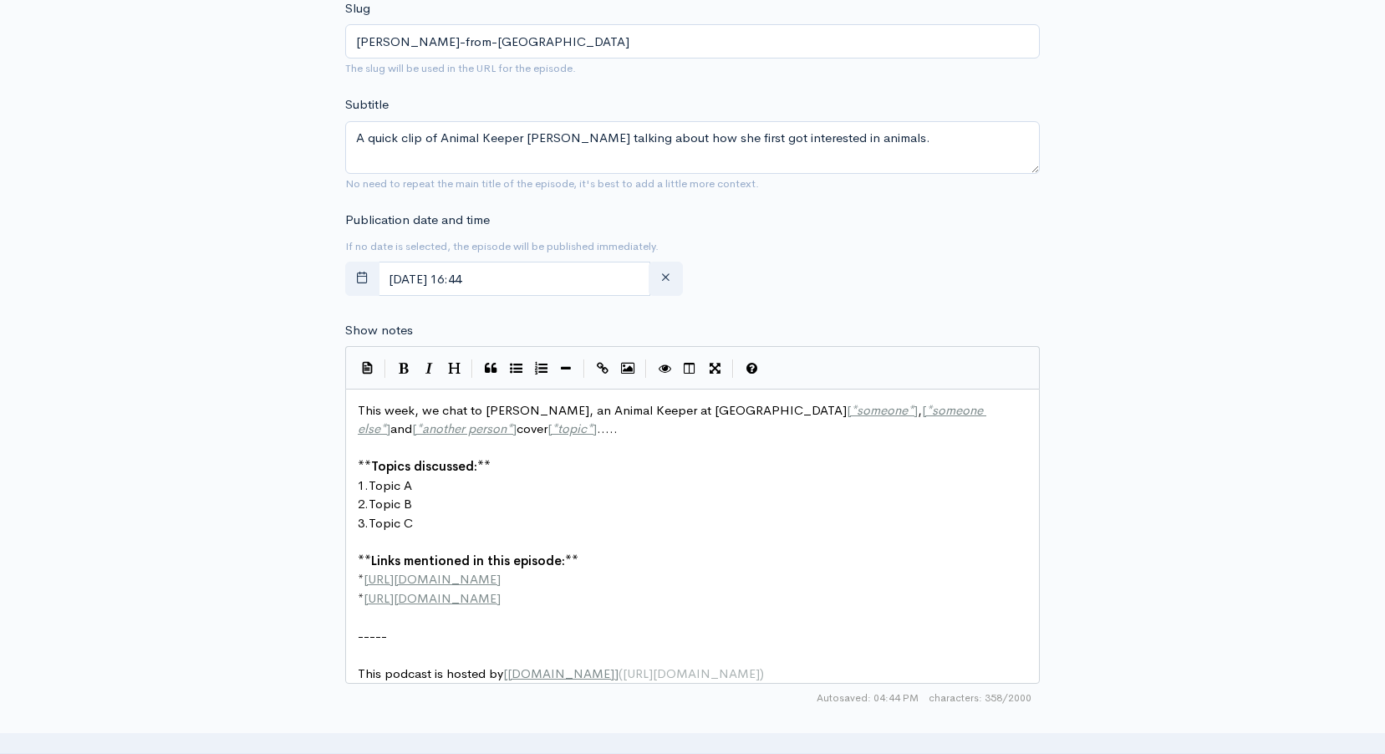
scroll to position [6, 338]
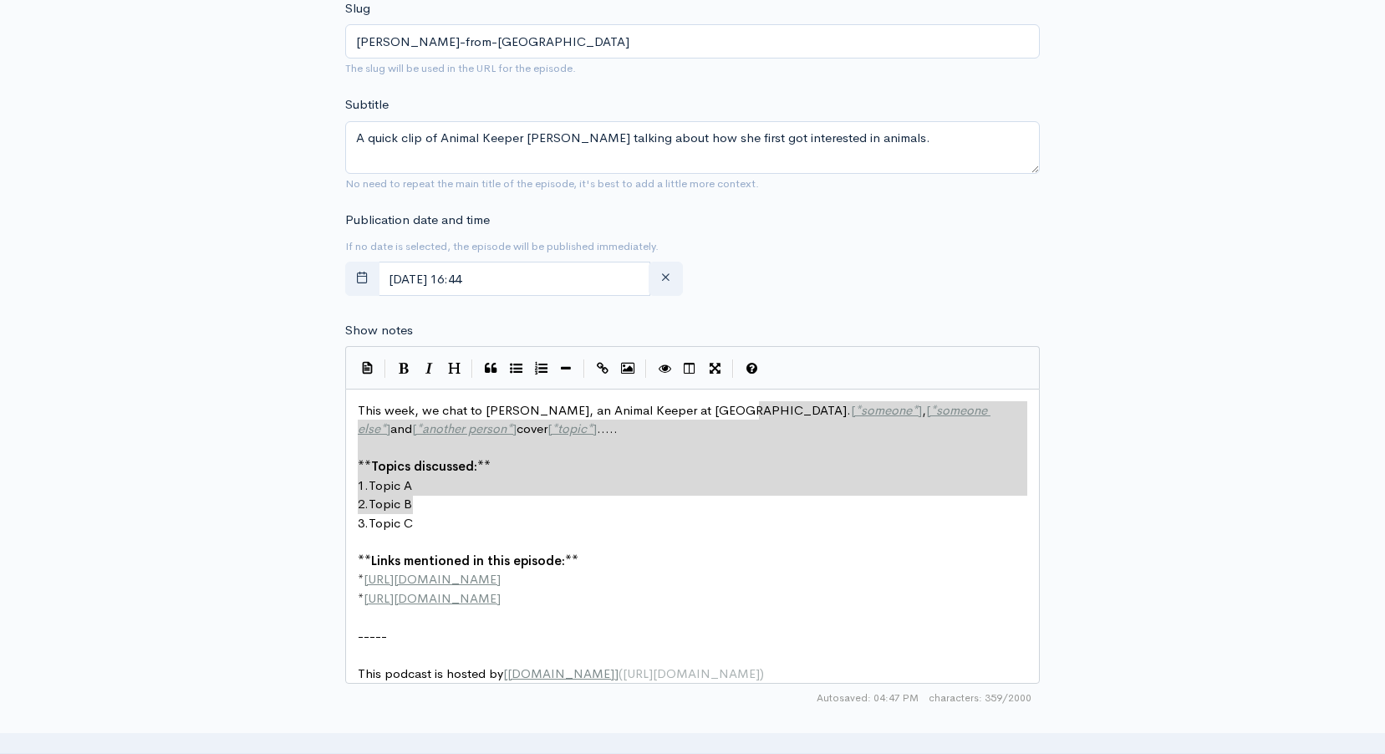
type textarea "[*someone*], [*someone else*] and [*another person*] cover [*topic*]..... **Top…"
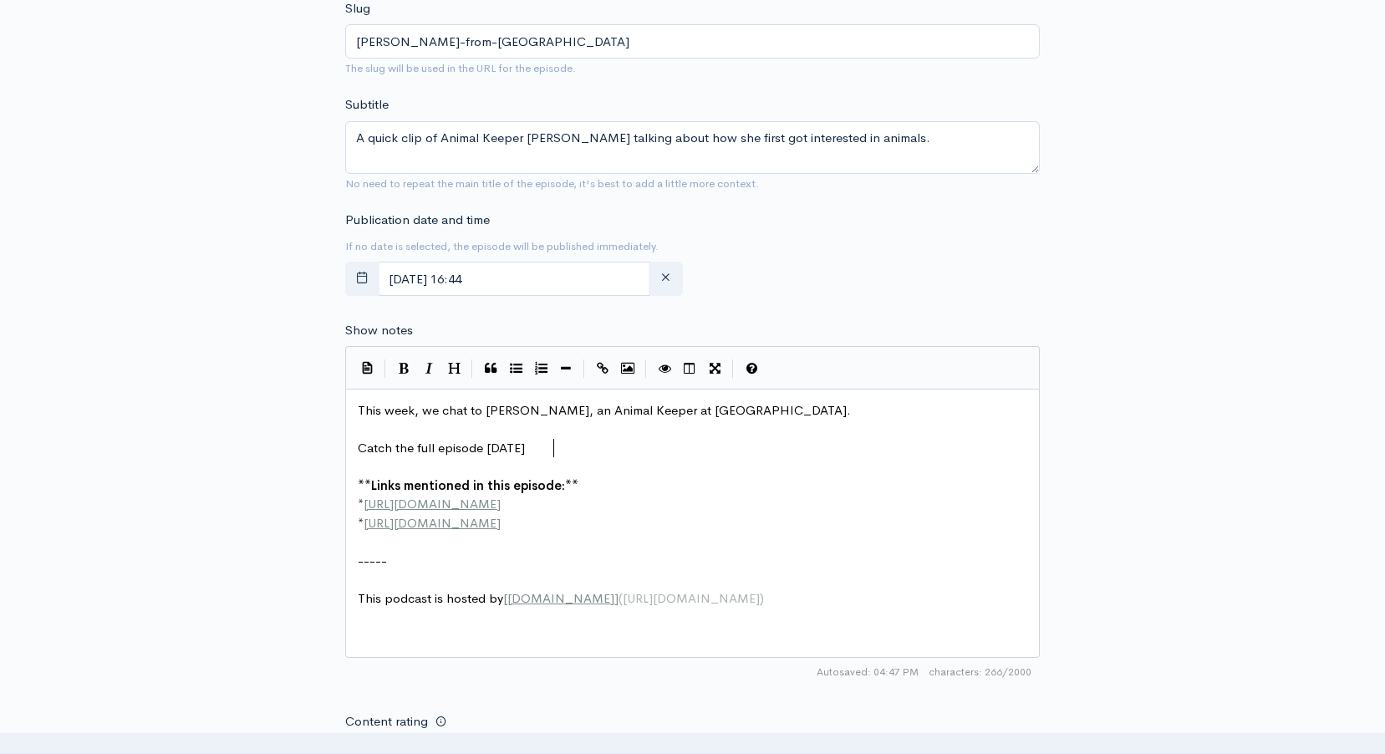
scroll to position [6, 197]
type textarea "Catch the full episode on Thursday 29 S"
type textarea "August."
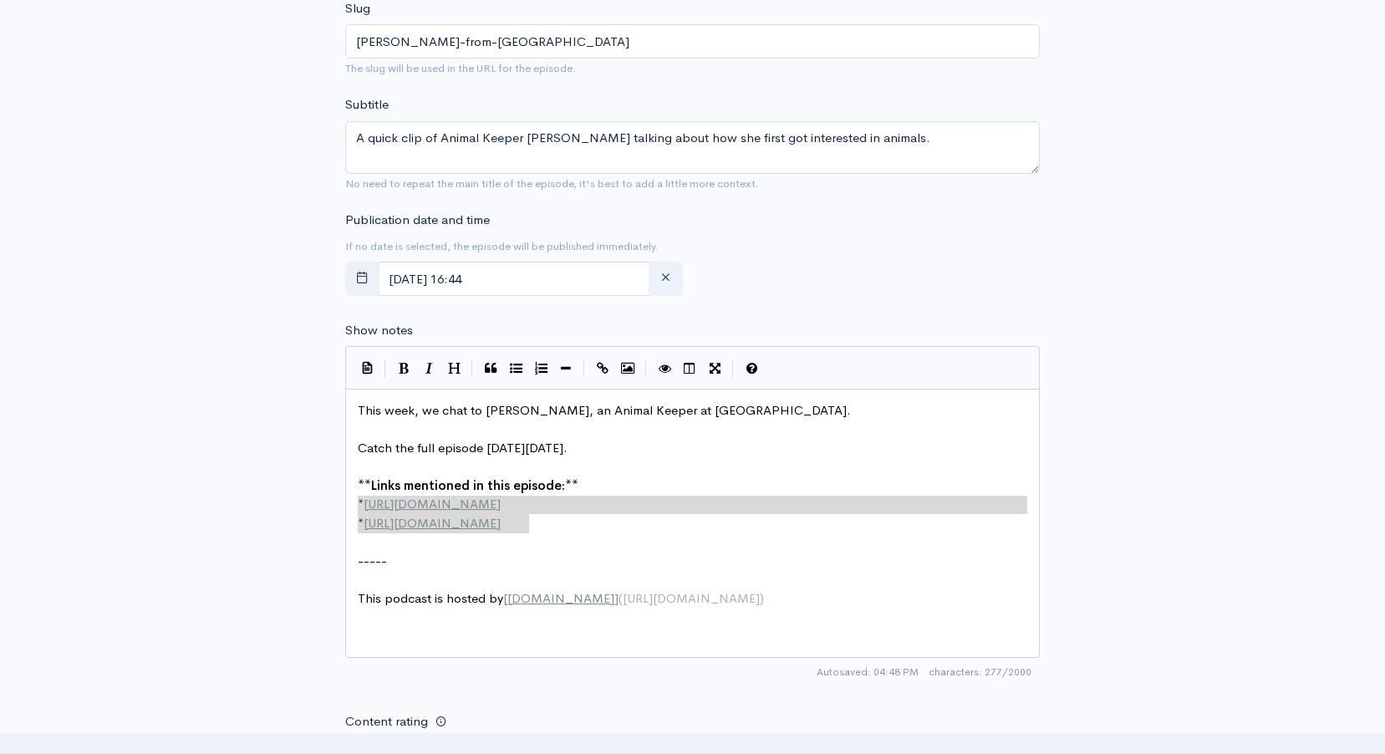
type textarea "**Links mentioned in this episode:** * http://example.com * http://second-examp…"
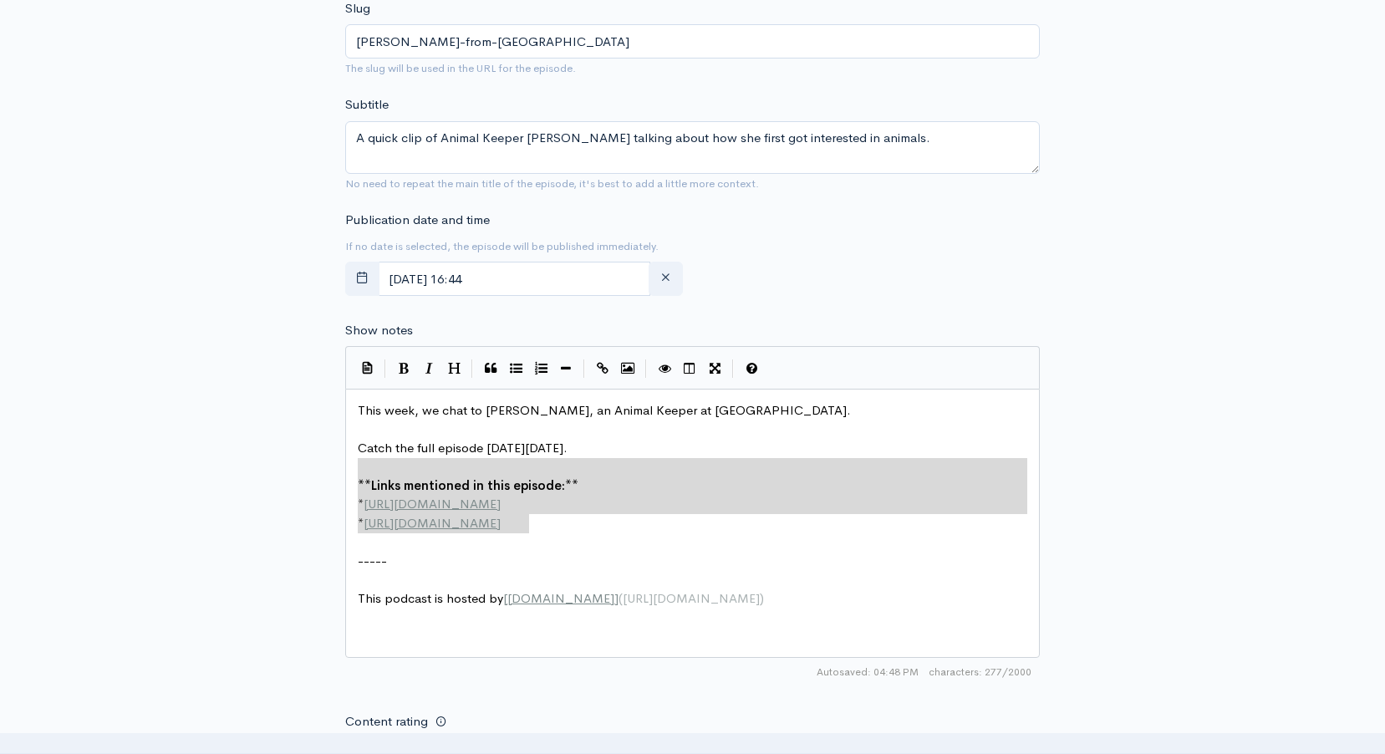
drag, startPoint x: 548, startPoint y: 525, endPoint x: 345, endPoint y: 476, distance: 209.0
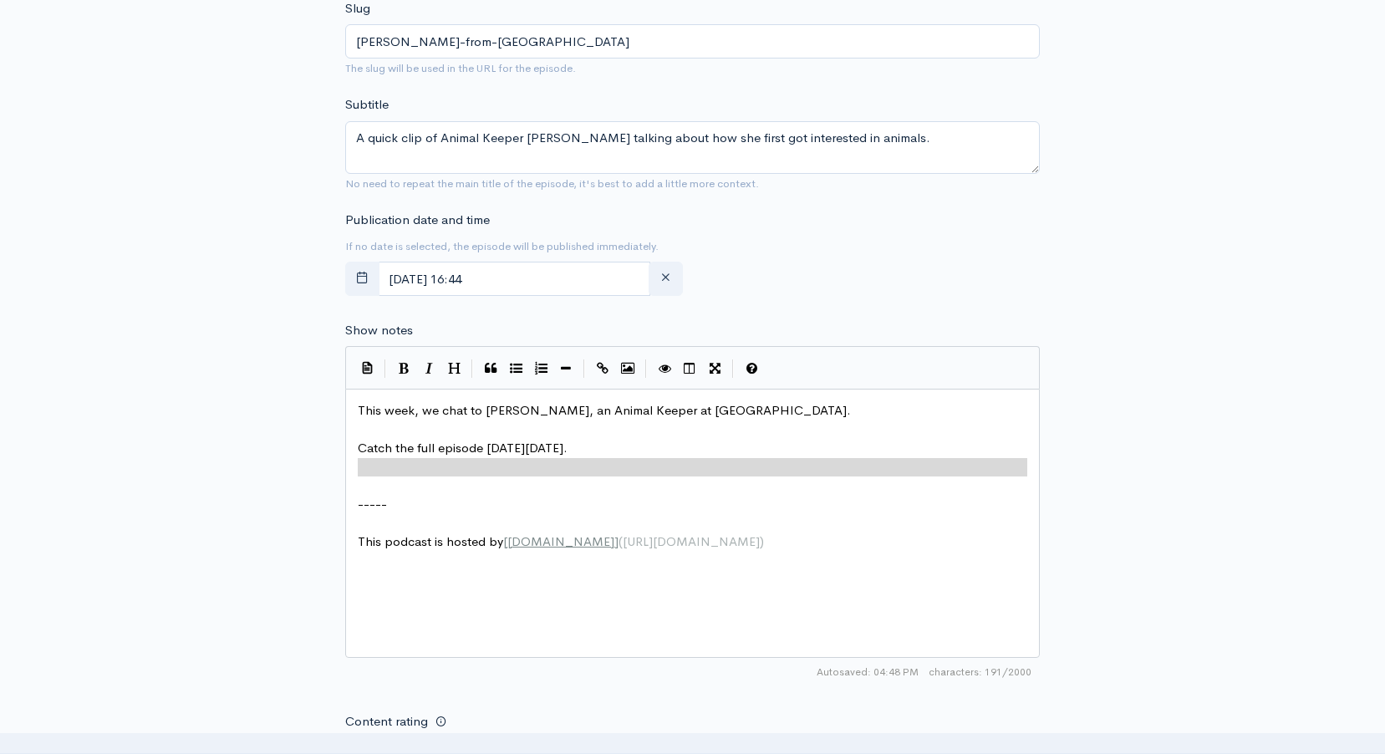
type textarea "----- This podcast is hosted by [ZenCast.fm](https://wwww.zencast.fm)"
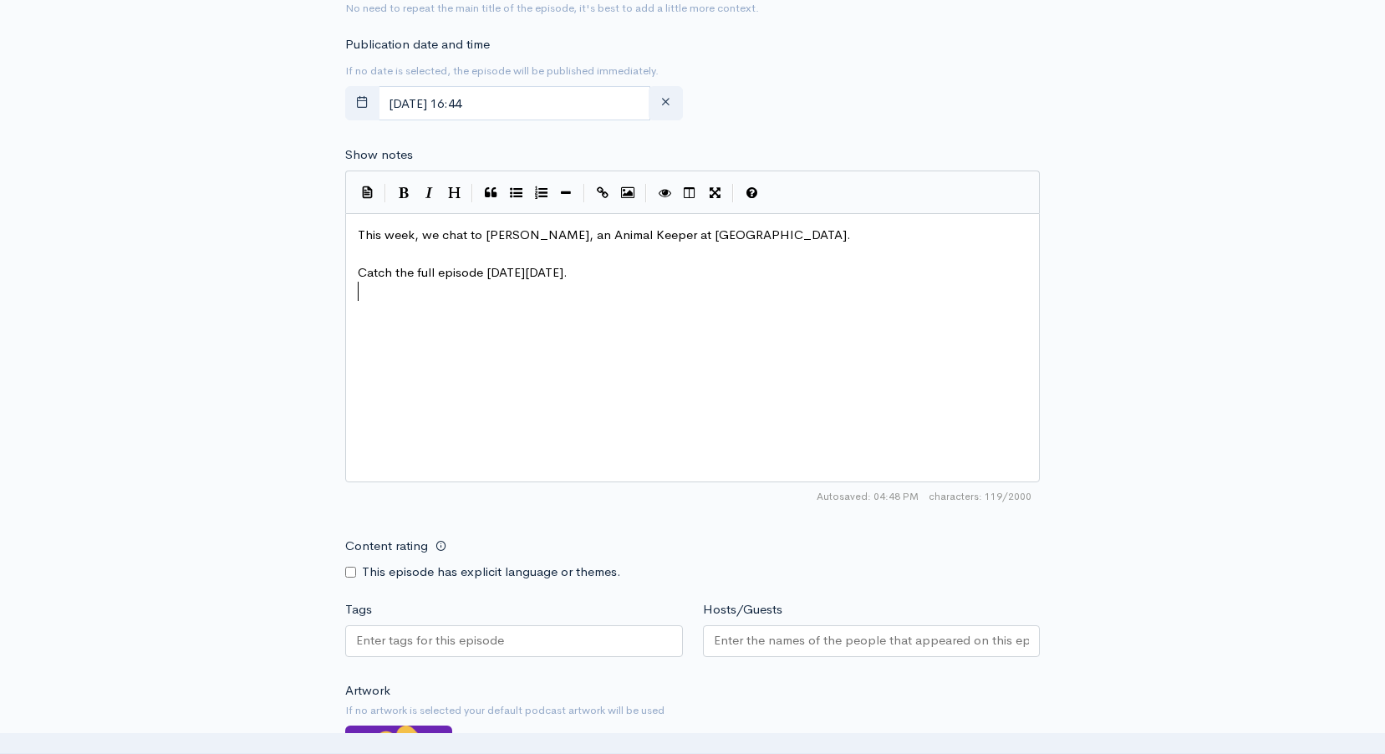
scroll to position [1020, 0]
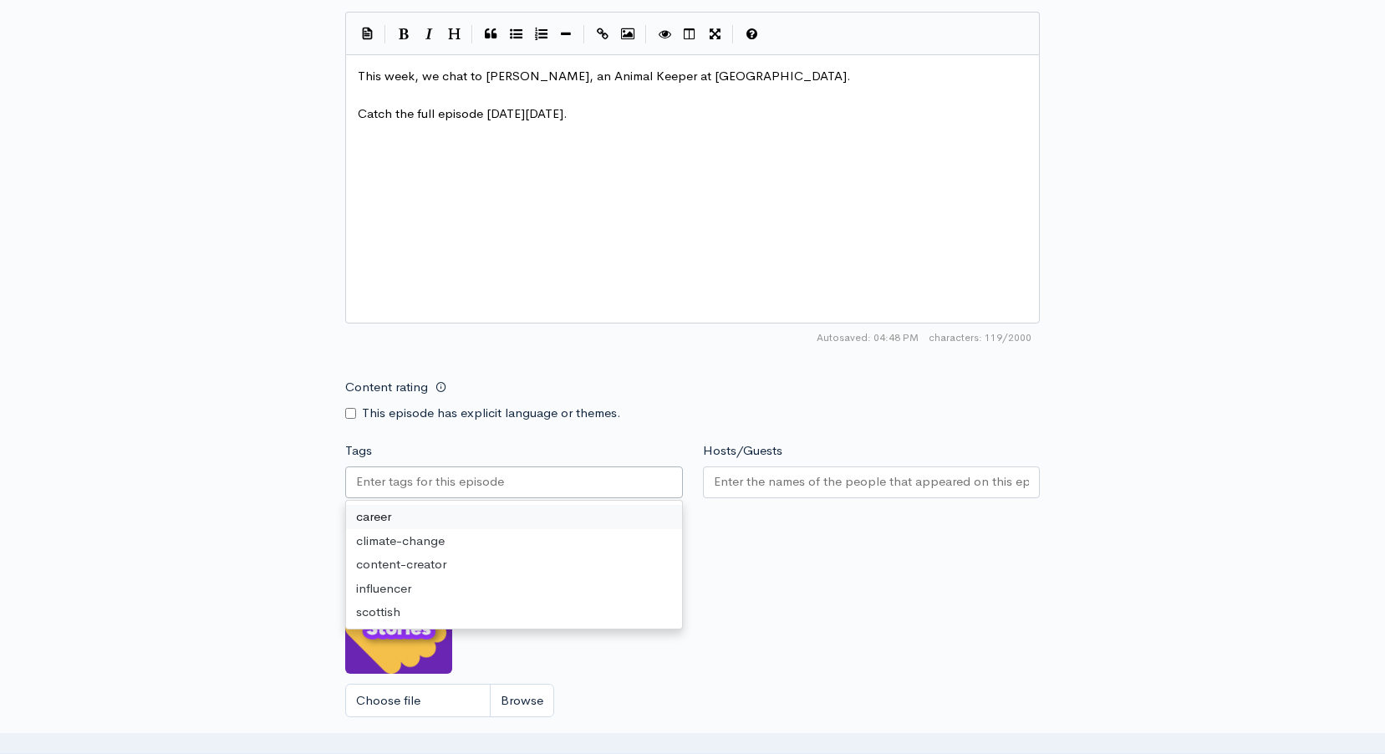
click at [476, 495] on div at bounding box center [514, 482] width 338 height 32
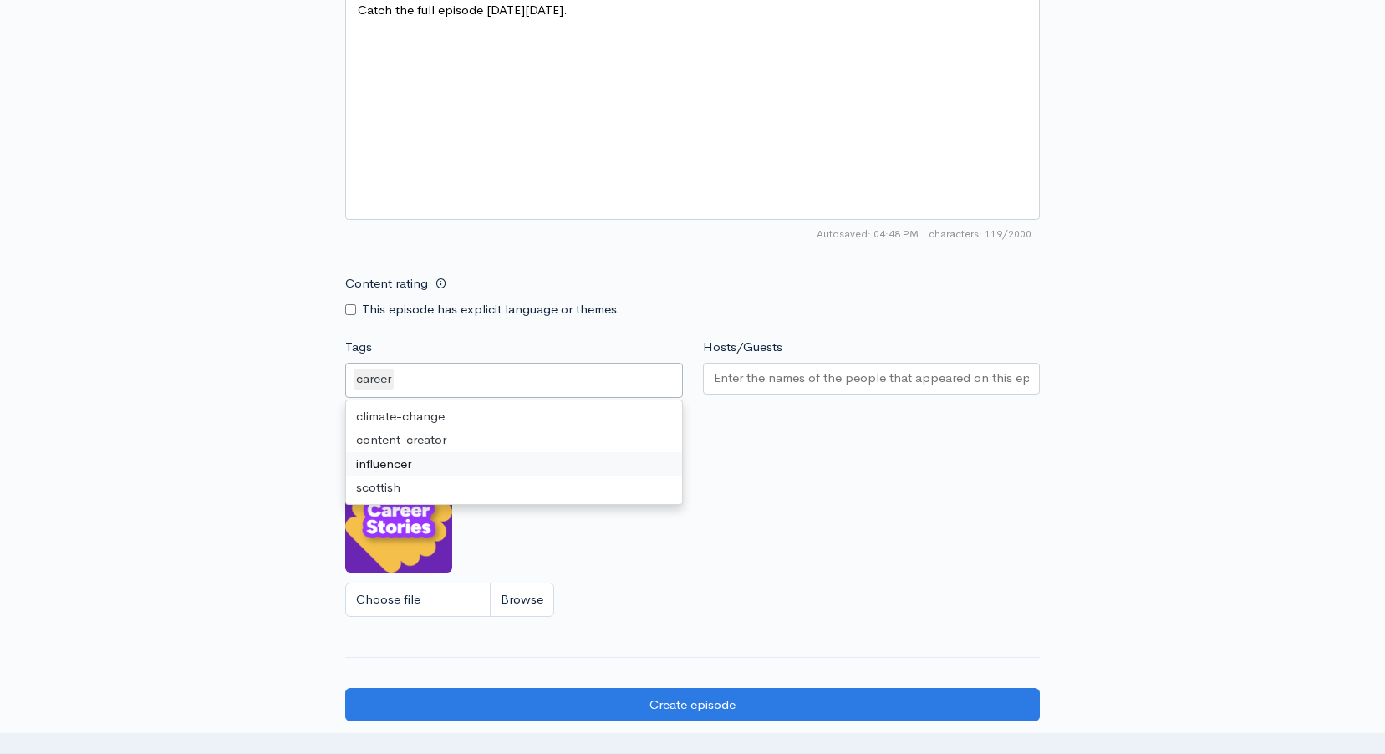
scroll to position [1104, 0]
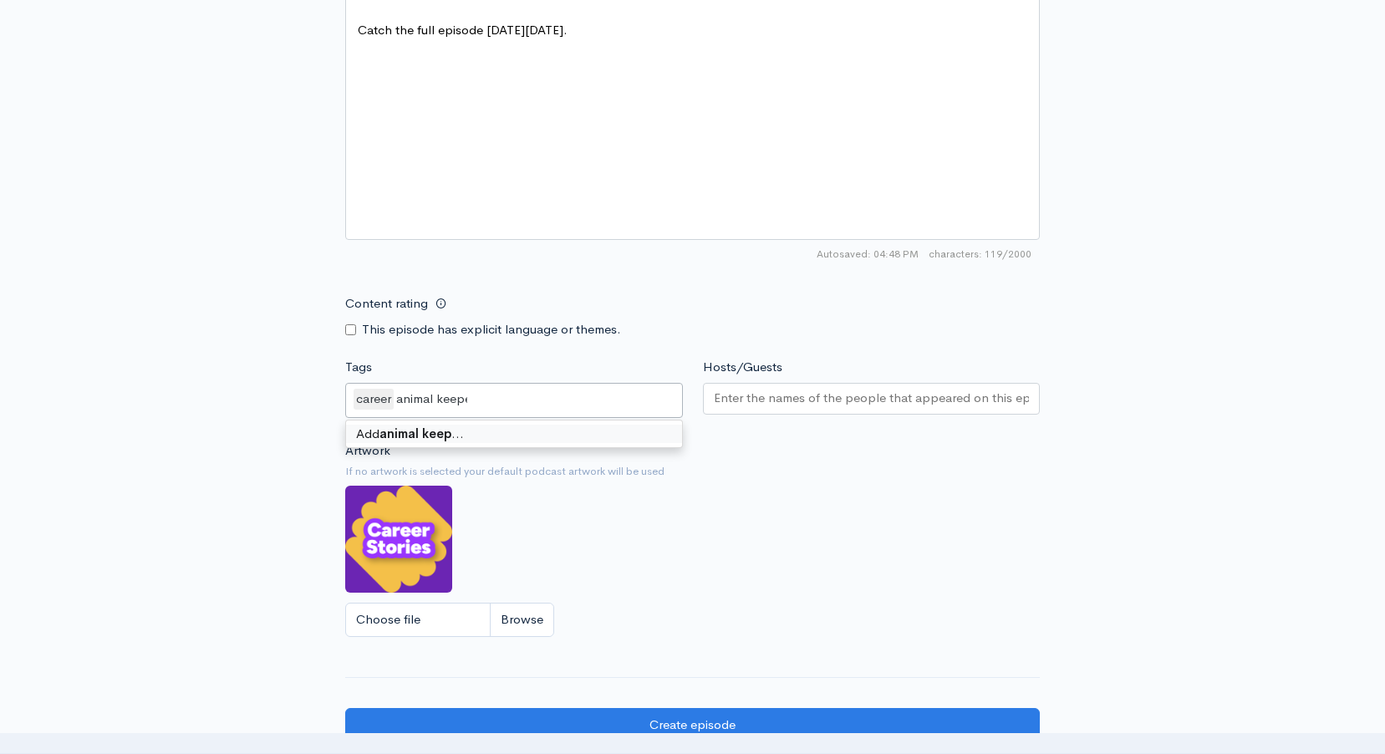
type input "animal keeper"
type input "edinburgh zoo"
type input "trailer"
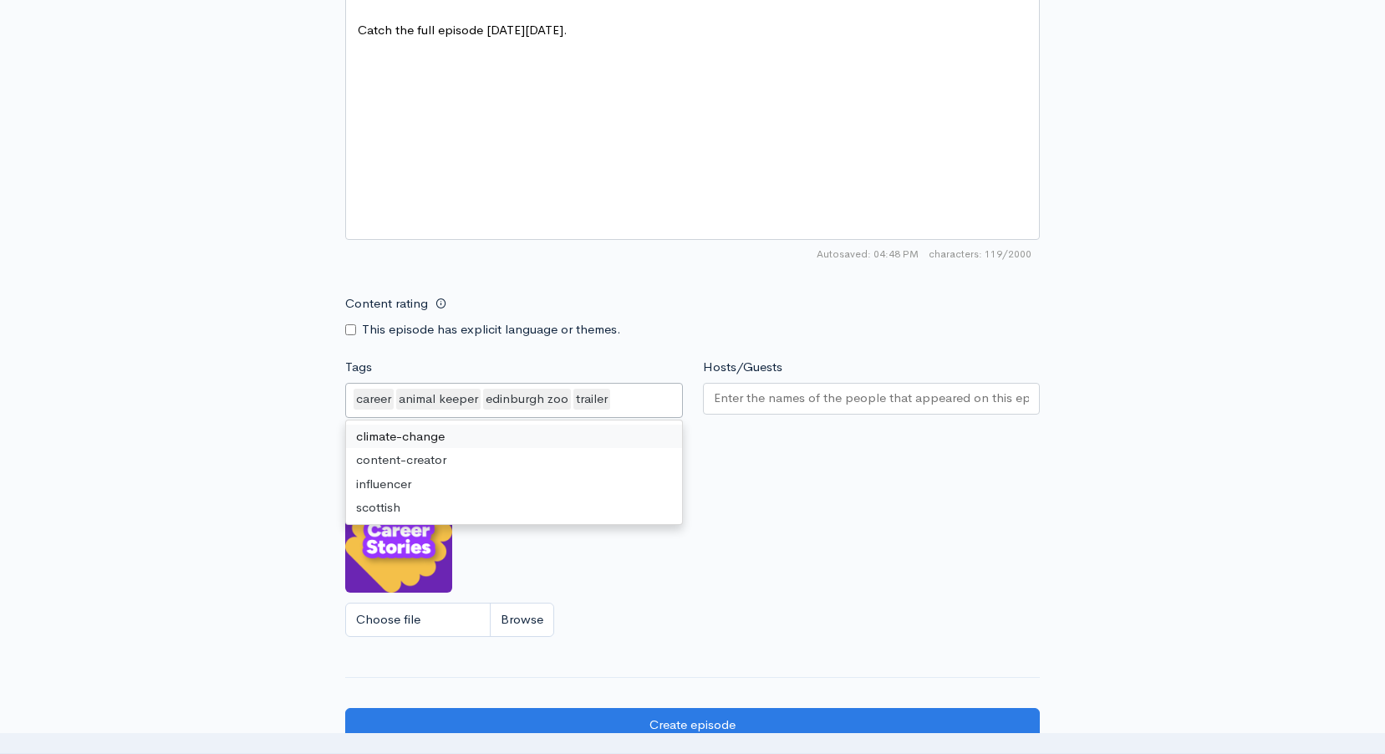
click at [740, 403] on input "Hosts/Guests" at bounding box center [872, 398] width 316 height 19
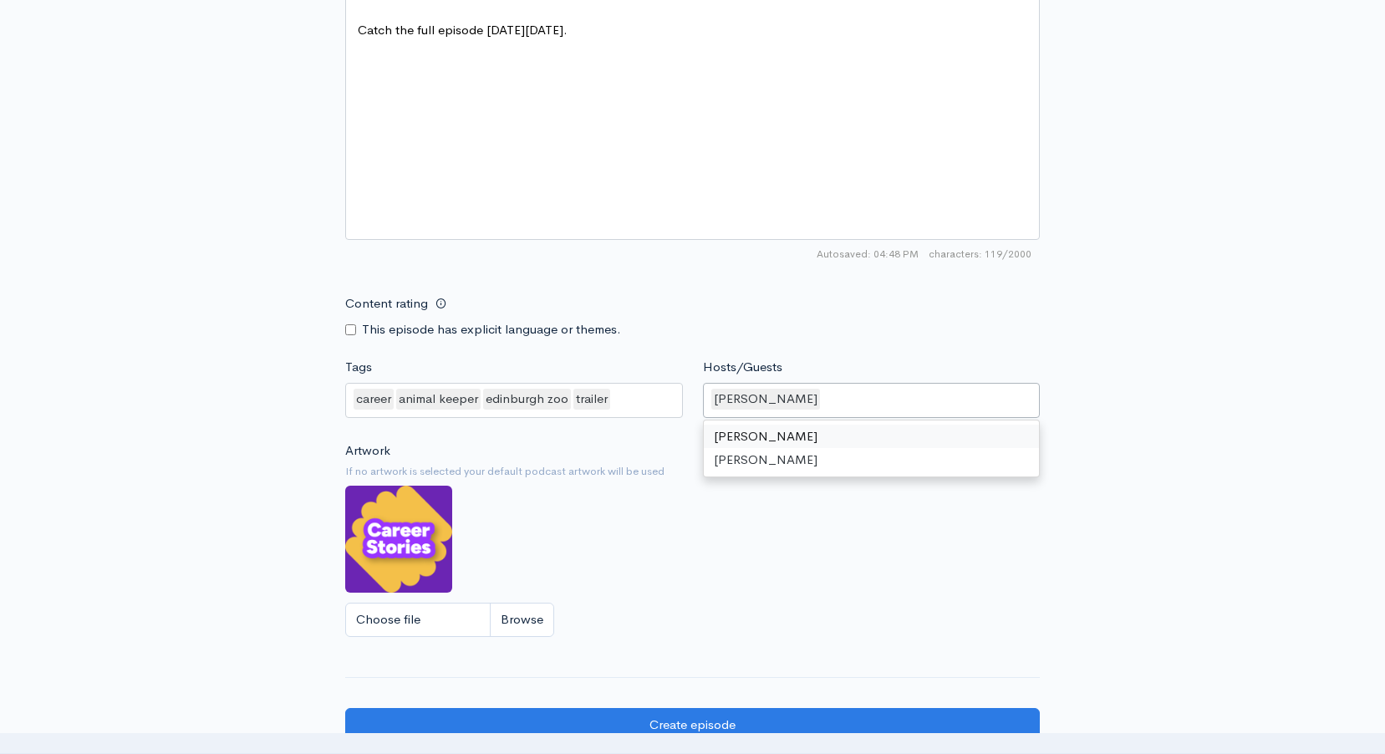
click at [817, 397] on div "Joe McCrystal" at bounding box center [872, 400] width 338 height 35
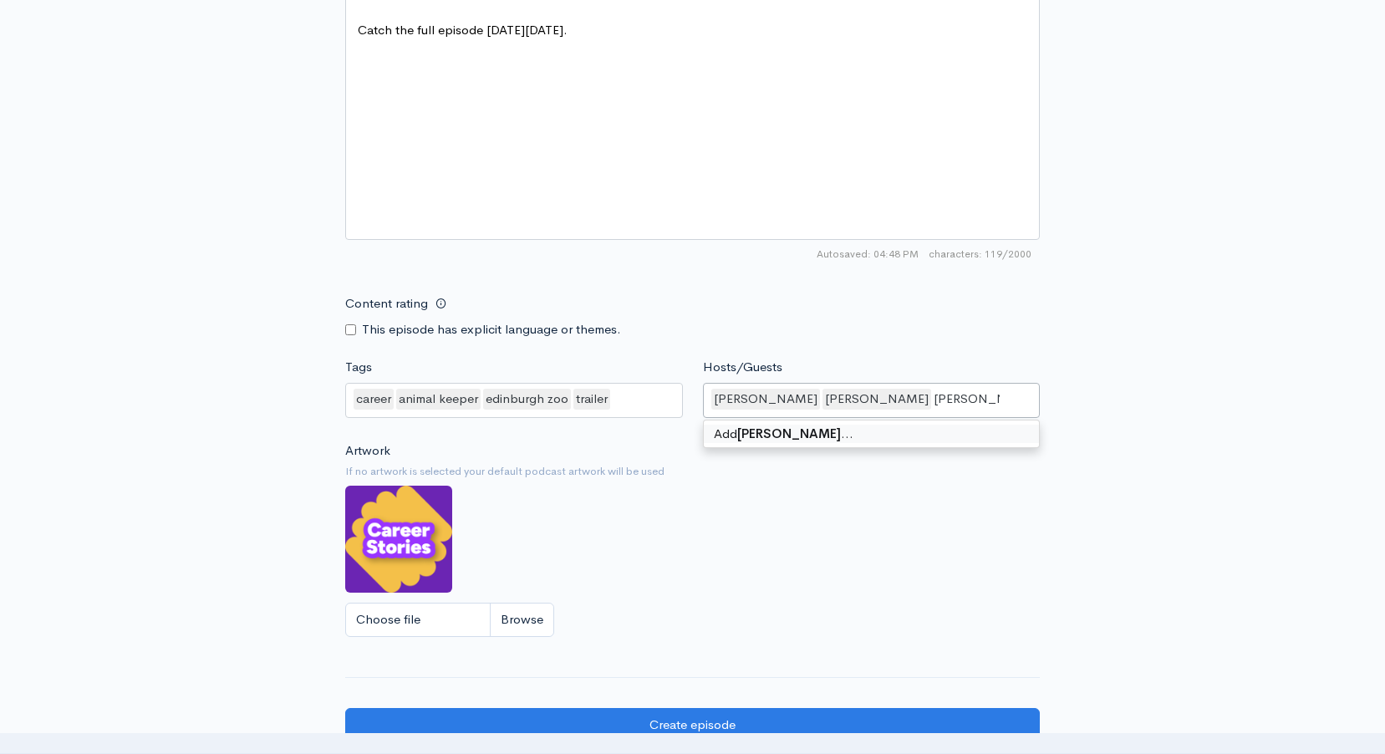
type input "Brittney Gill"
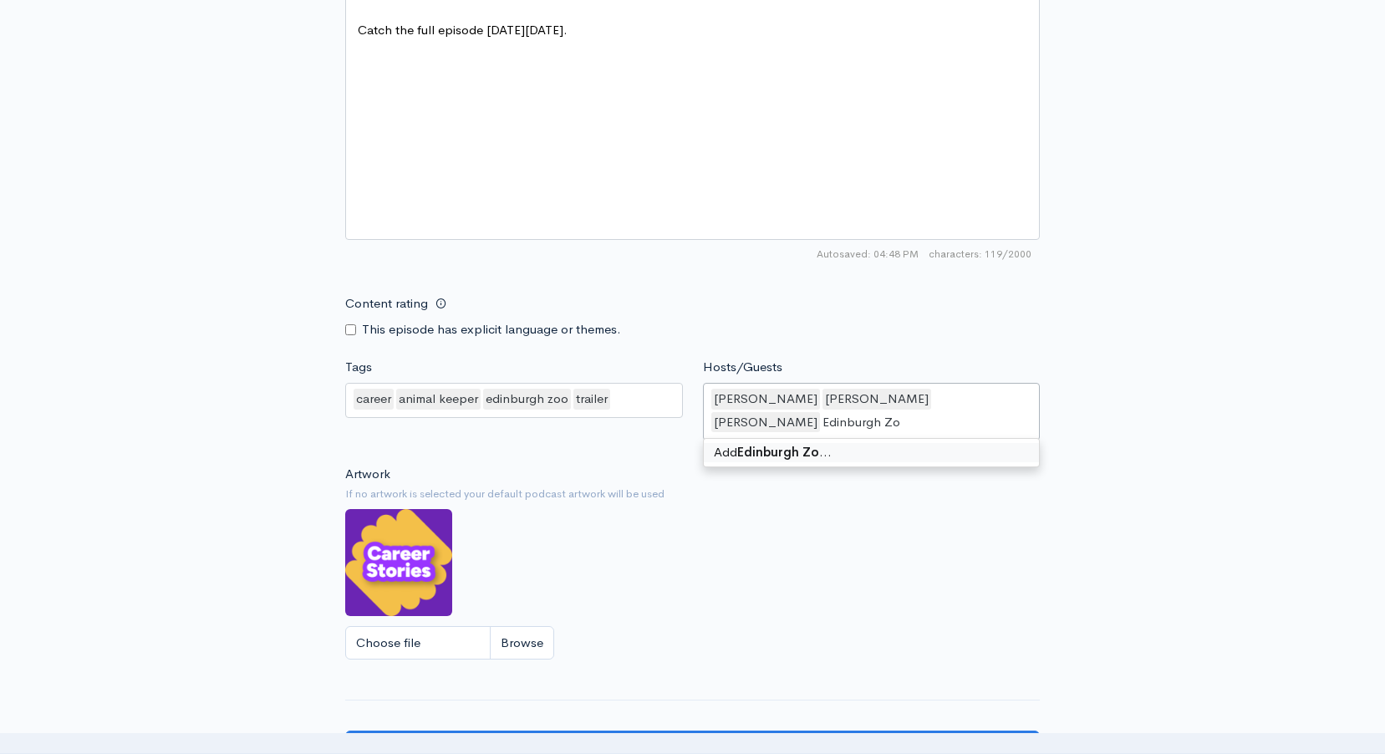
type input "Edinburgh Zoo"
click at [532, 435] on div "Tags career,animal keeper,edinburgh zoo,trailer career animal keeper edinburgh …" at bounding box center [514, 402] width 358 height 89
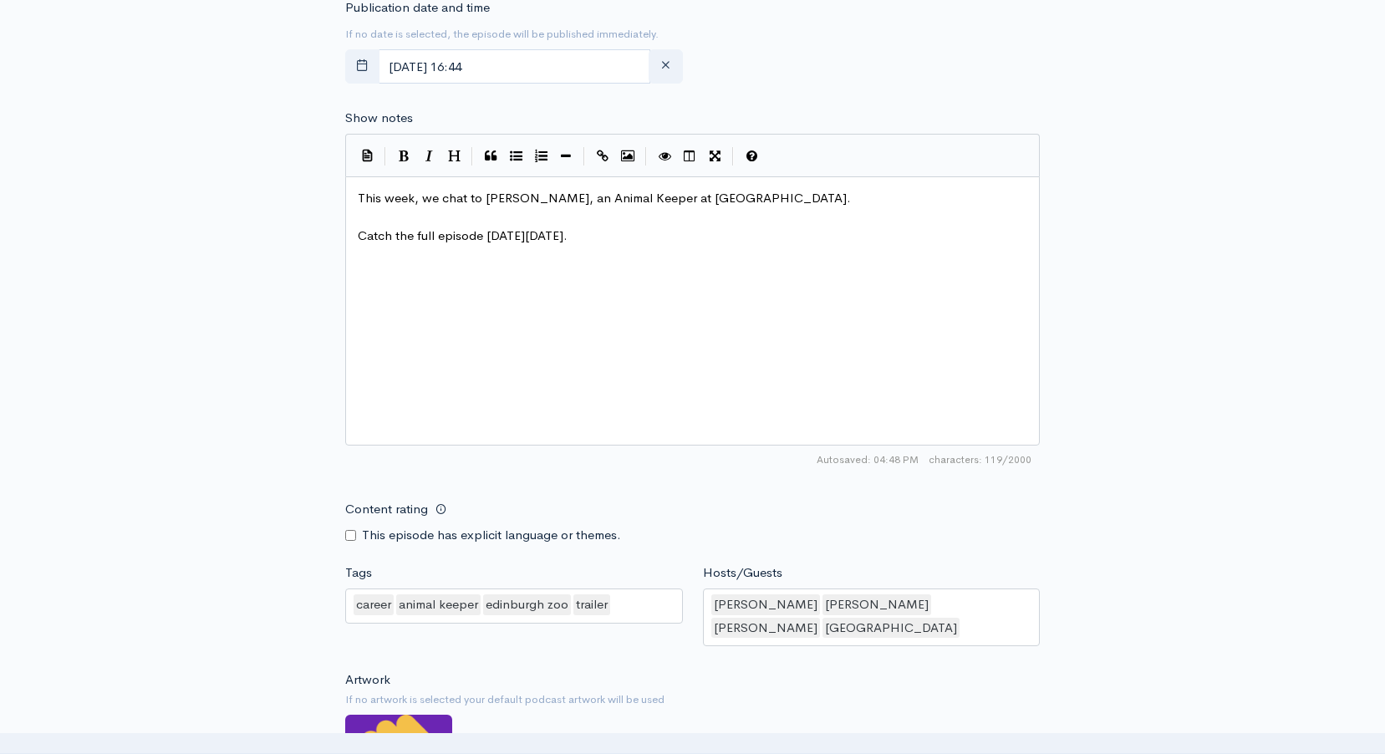
scroll to position [1170, 0]
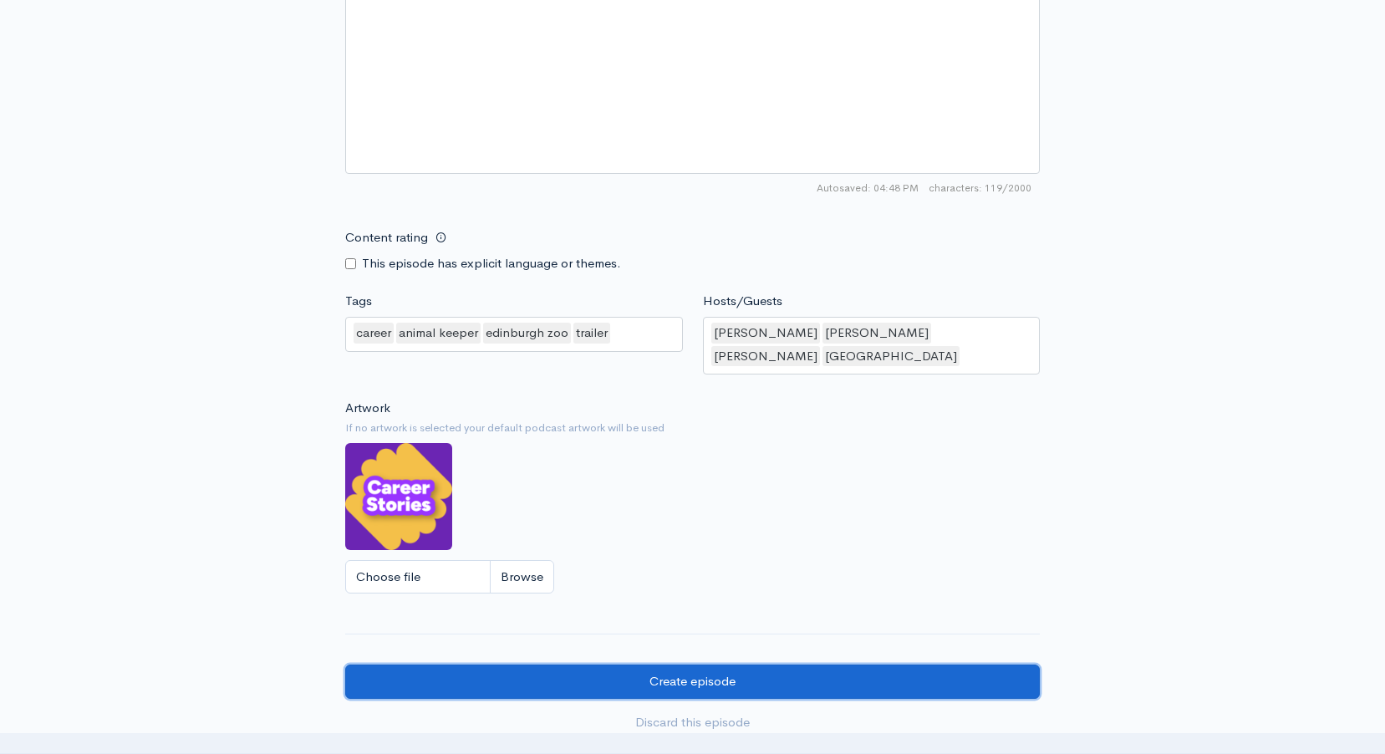
click at [701, 680] on input "Create episode" at bounding box center [692, 681] width 694 height 34
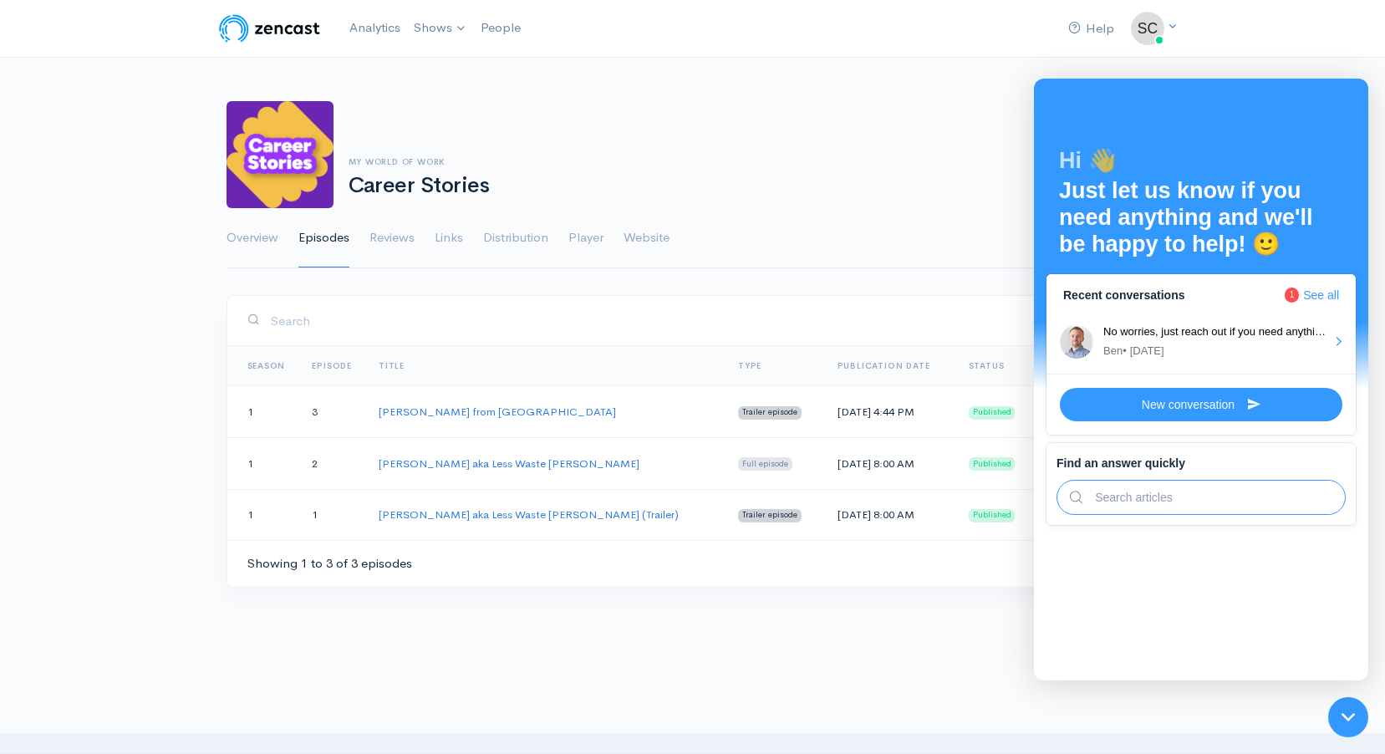
click at [791, 584] on div "Showing 1 to 3 of 3 episodes" at bounding box center [692, 563] width 931 height 47
